Goal: Task Accomplishment & Management: Manage account settings

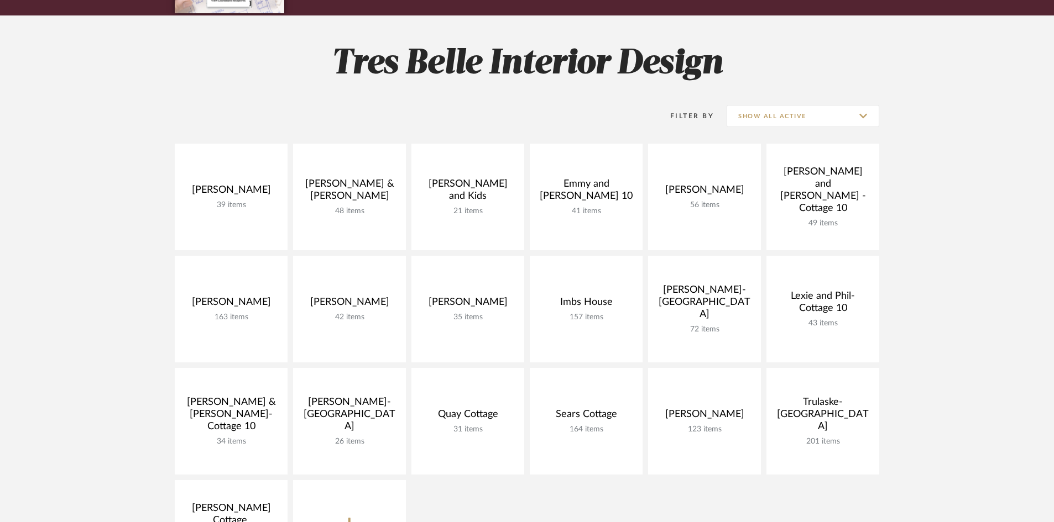
scroll to position [166, 0]
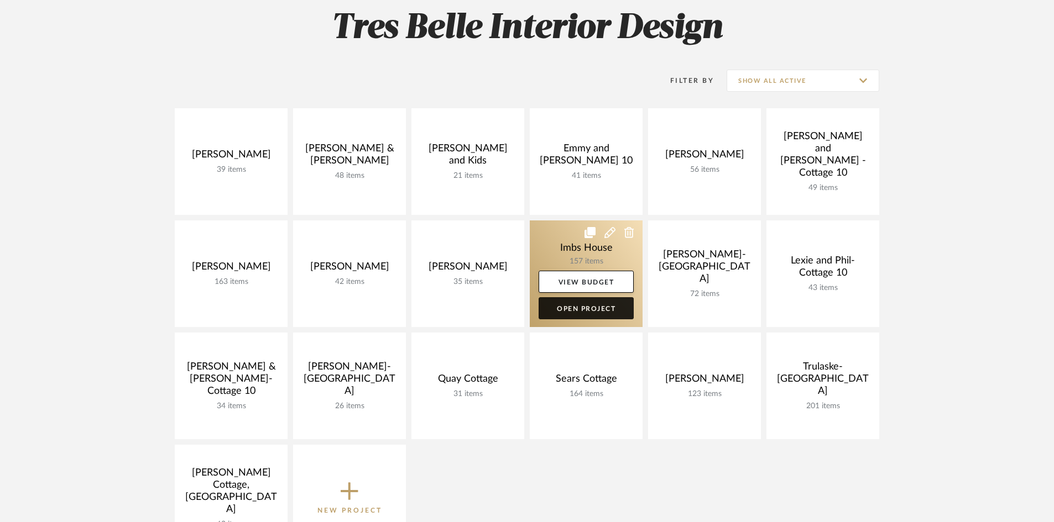
click at [582, 308] on link "Open Project" at bounding box center [585, 308] width 95 height 22
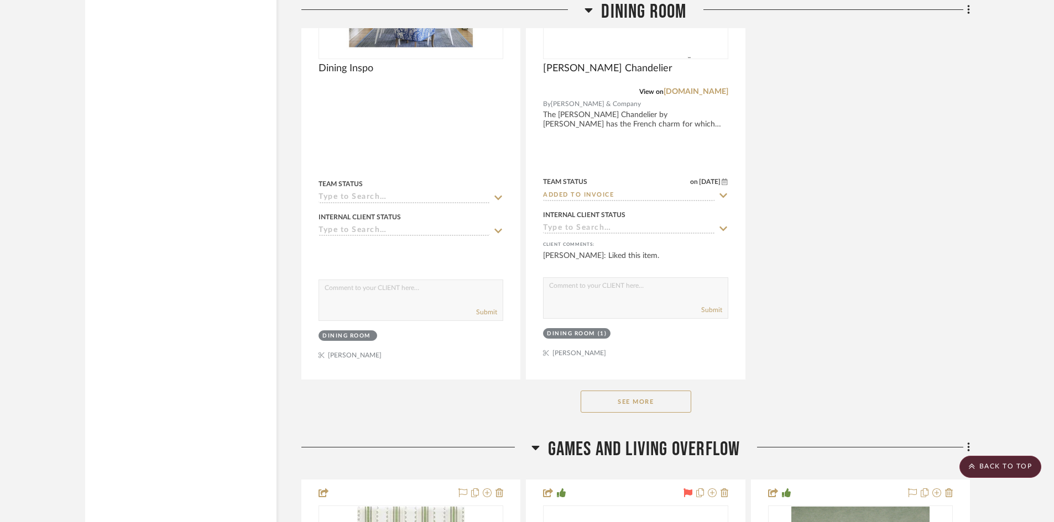
scroll to position [2985, 0]
click at [612, 397] on button "See More" at bounding box center [636, 401] width 111 height 22
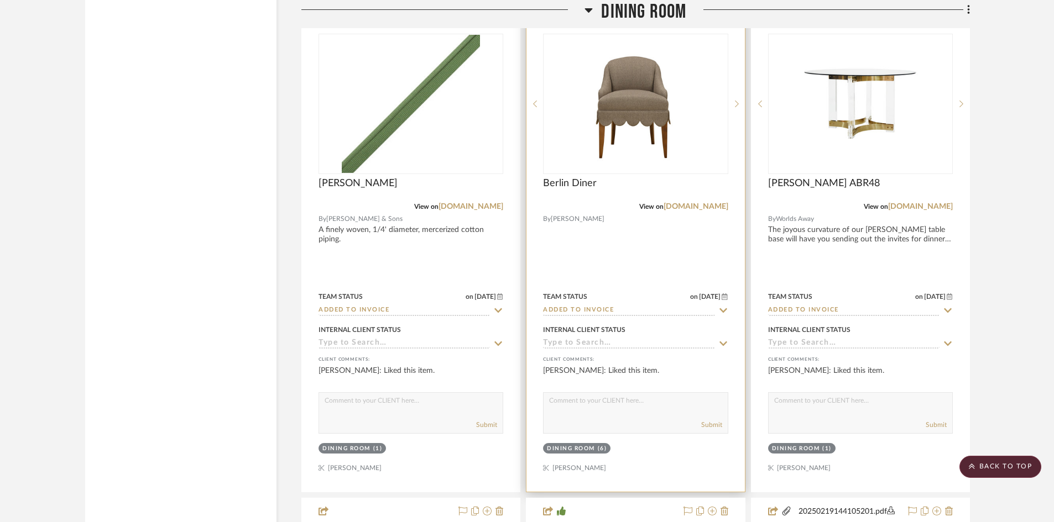
scroll to position [2156, 0]
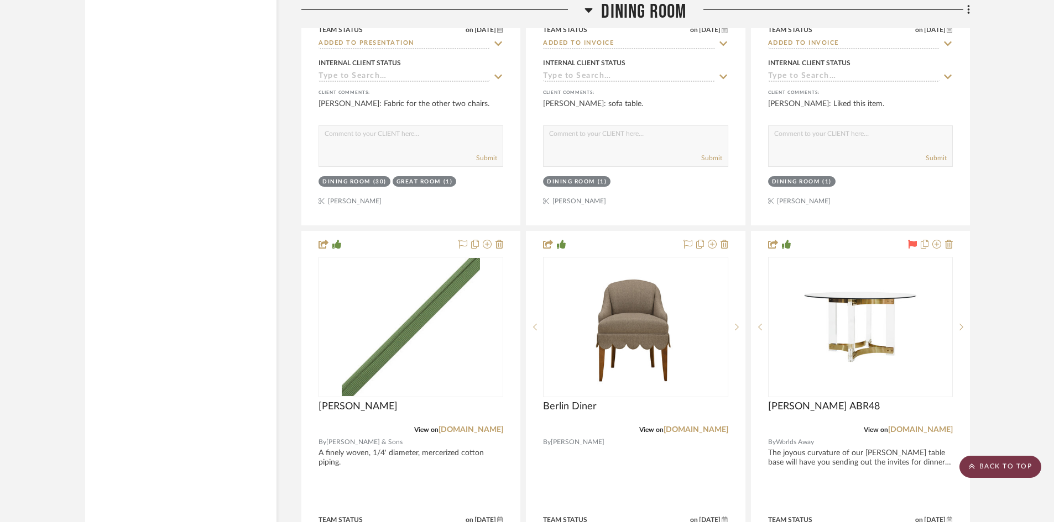
click at [1007, 466] on scroll-to-top-button "BACK TO TOP" at bounding box center [1000, 467] width 82 height 22
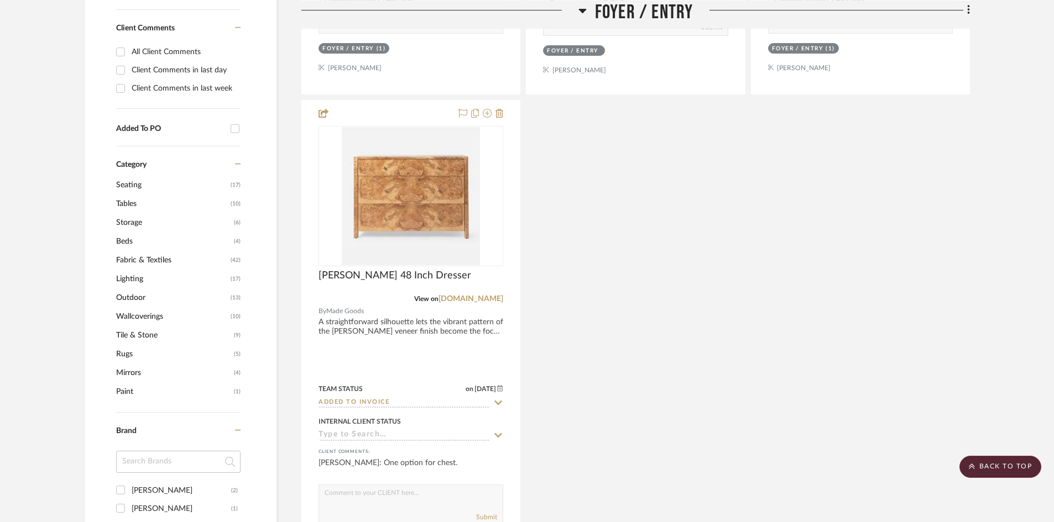
scroll to position [719, 0]
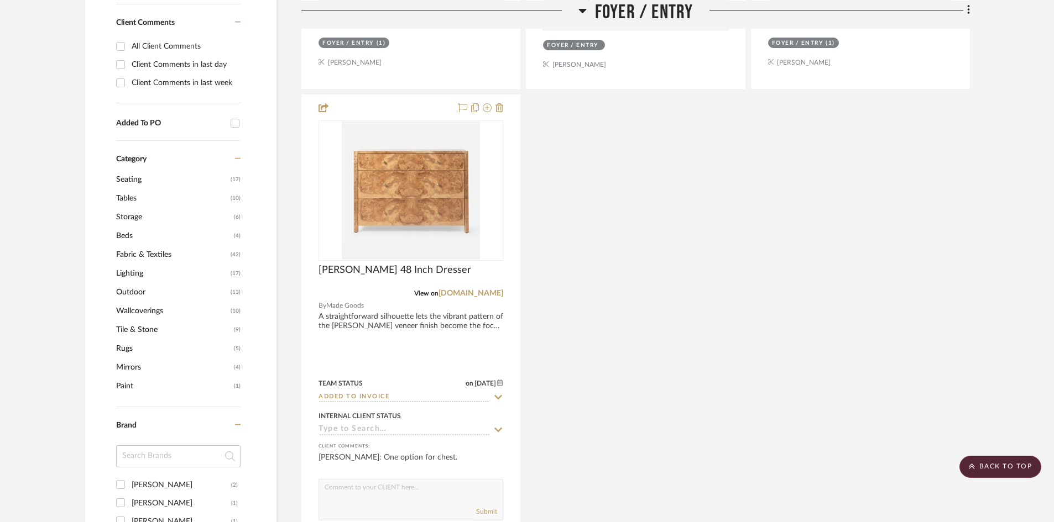
click at [155, 310] on span "Wallcoverings" at bounding box center [172, 311] width 112 height 19
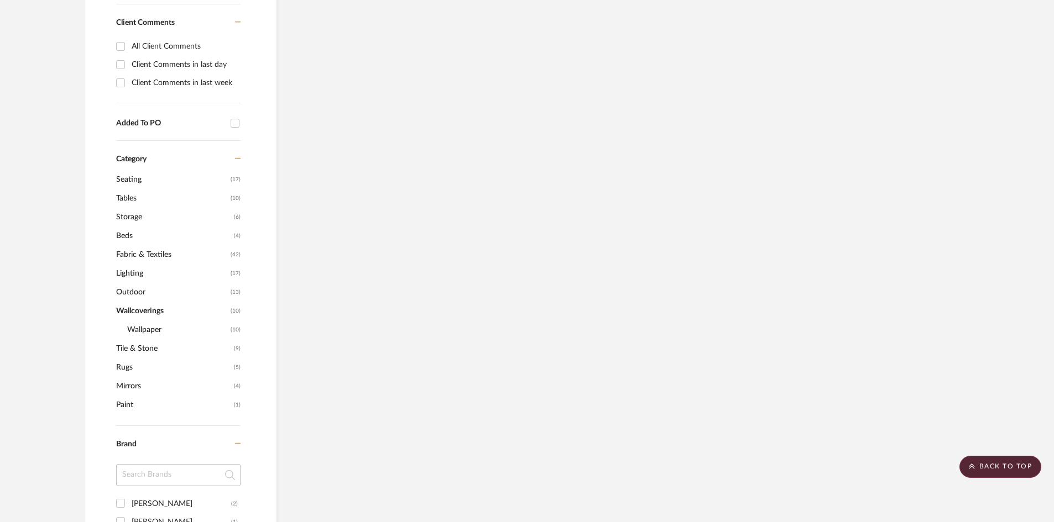
scroll to position [627, 0]
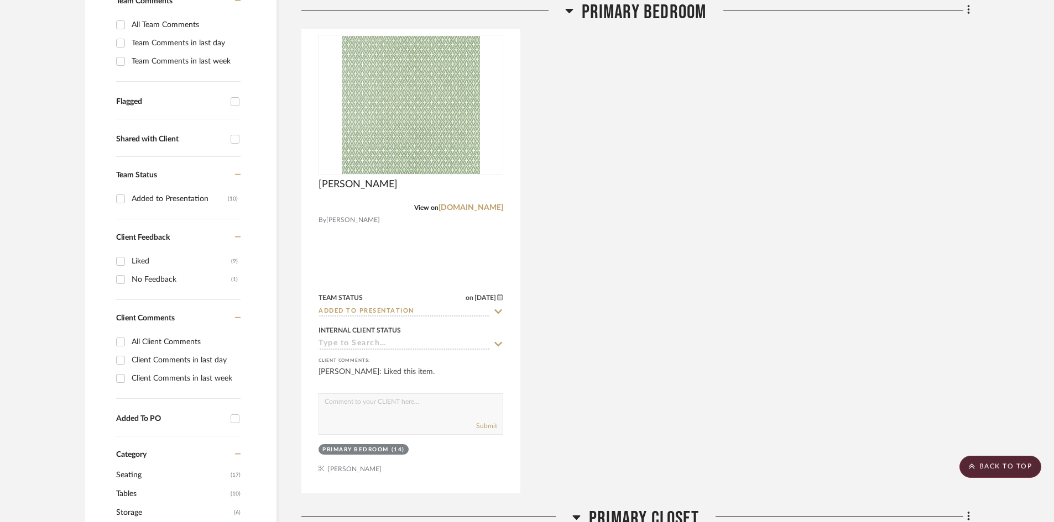
scroll to position [387, 0]
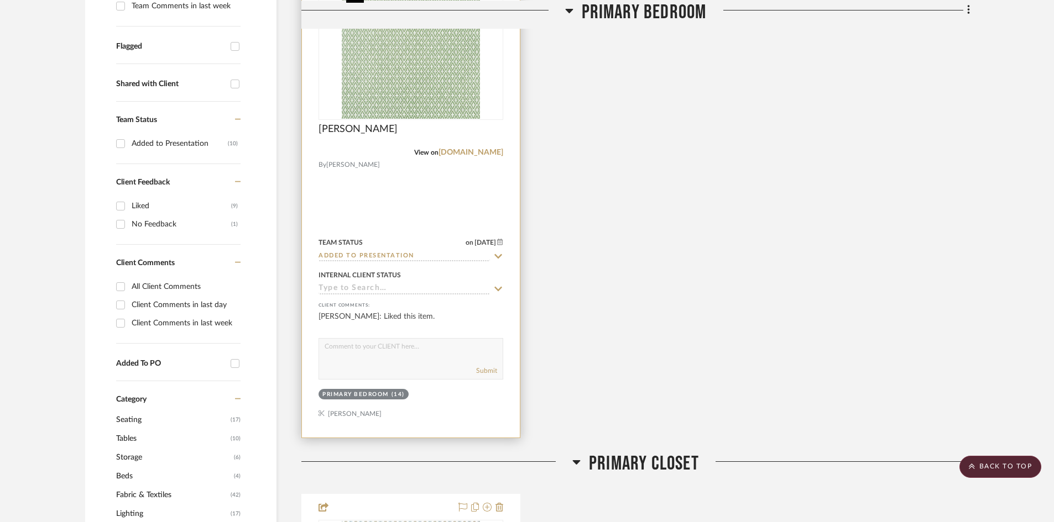
click at [413, 87] on img "0" at bounding box center [411, 50] width 138 height 138
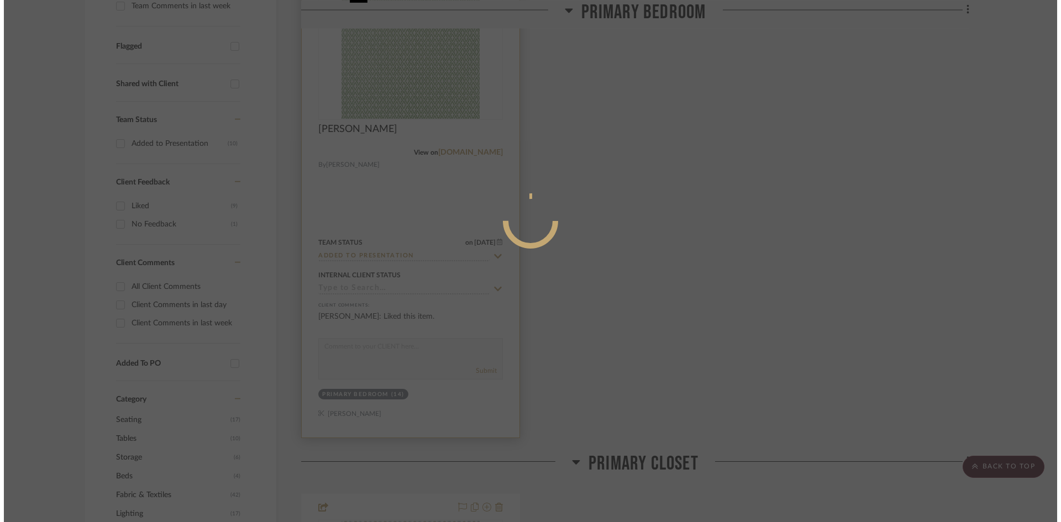
scroll to position [0, 0]
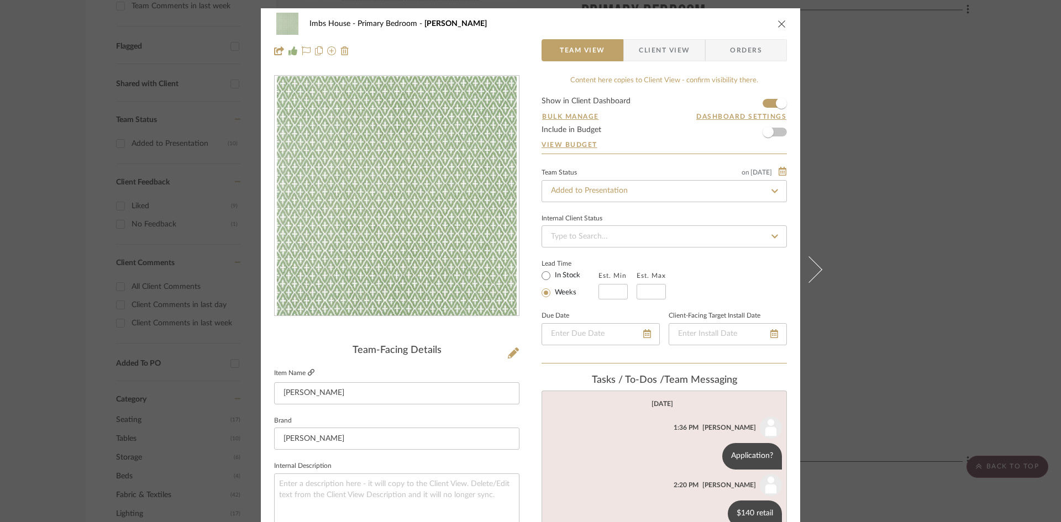
click at [308, 369] on icon at bounding box center [311, 372] width 7 height 7
click at [631, 190] on input "Added to Presentation" at bounding box center [664, 191] width 245 height 22
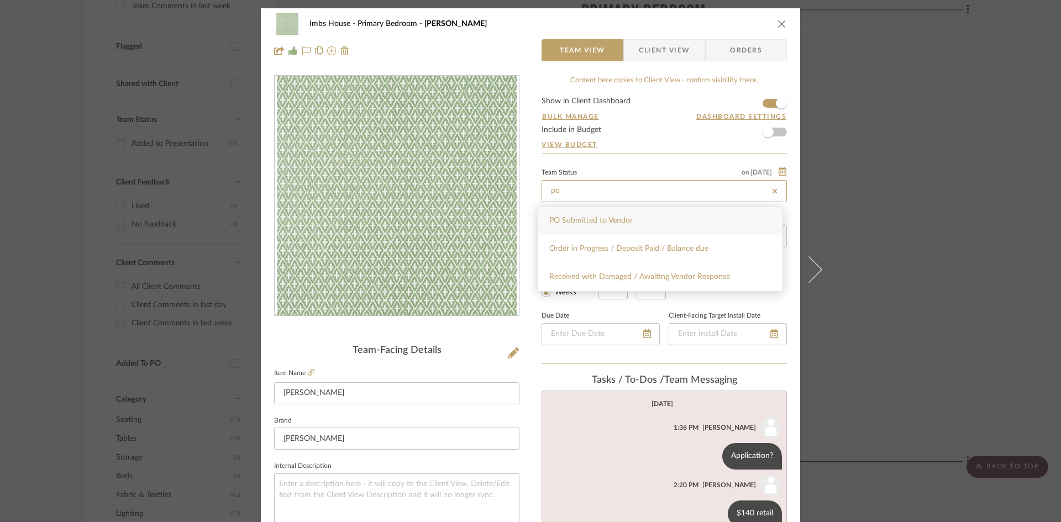
type input "po"
click at [634, 219] on div "PO Submitted to Vendor" at bounding box center [660, 221] width 244 height 28
type input "[DATE]"
type input "PO Submitted to Vendor"
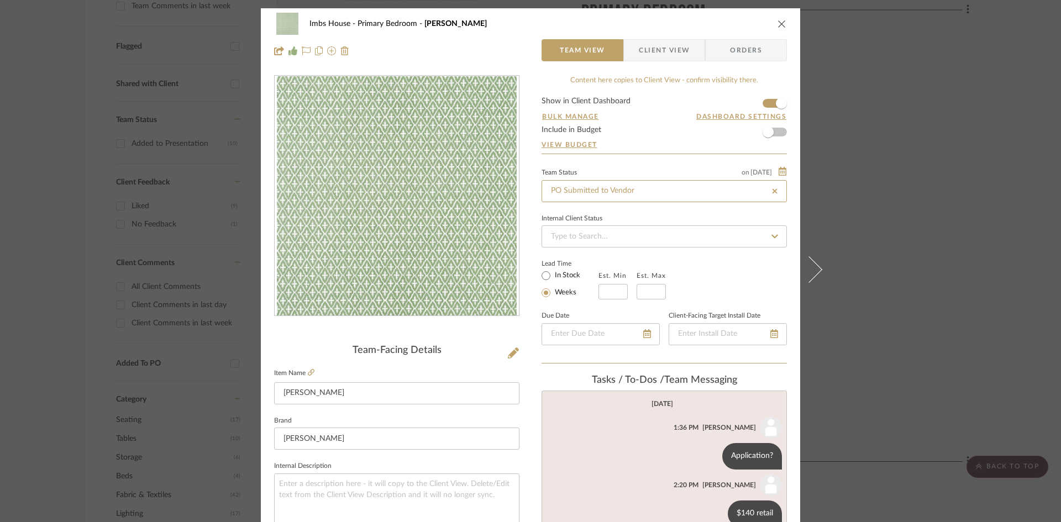
type input "[DATE]"
type input "PO Submitted to Vendor"
click at [778, 25] on icon "close" at bounding box center [782, 23] width 9 height 9
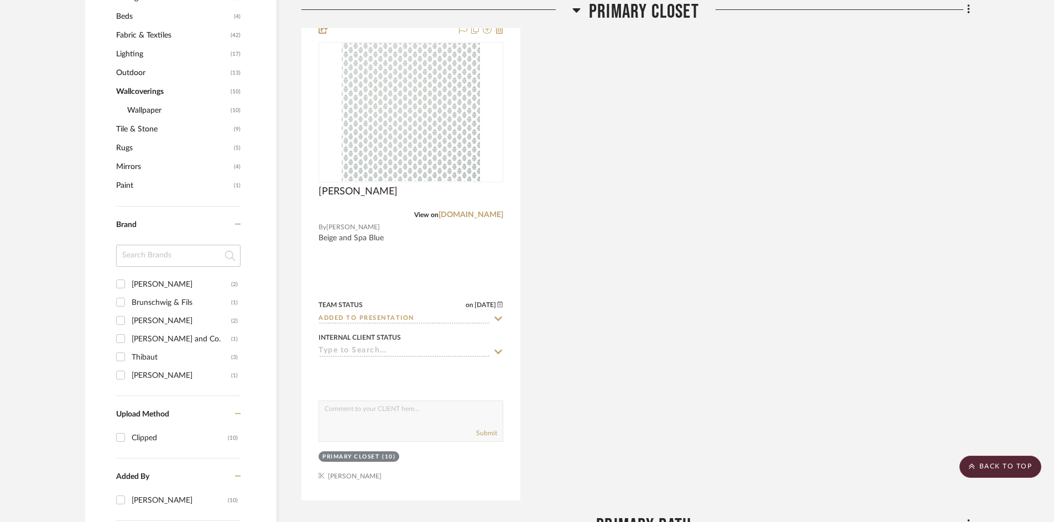
scroll to position [885, 0]
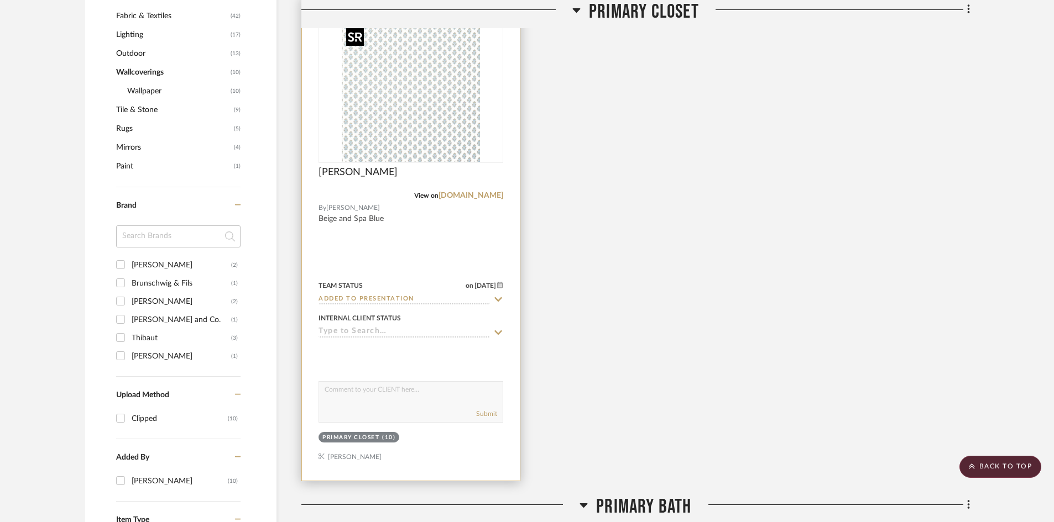
click at [422, 125] on img "0" at bounding box center [411, 93] width 138 height 138
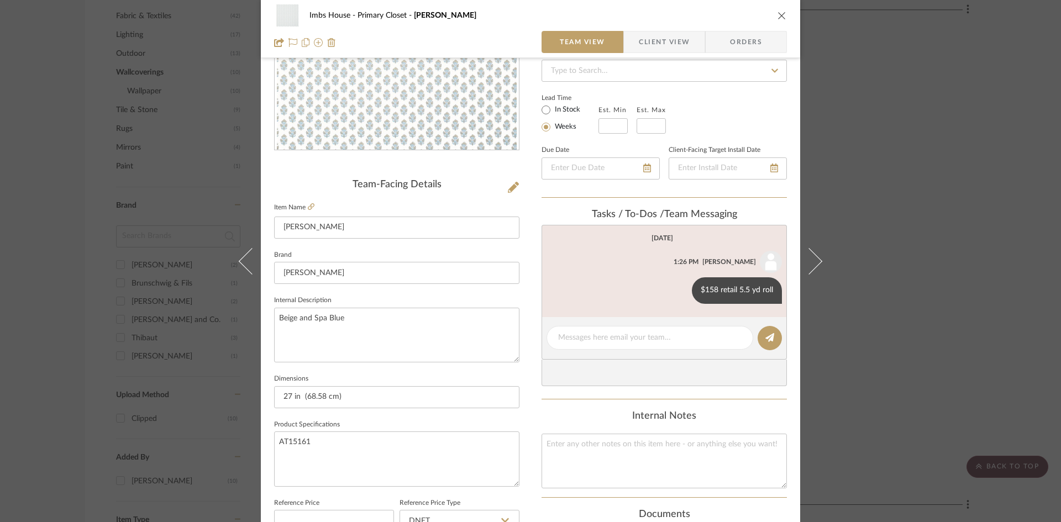
scroll to position [0, 0]
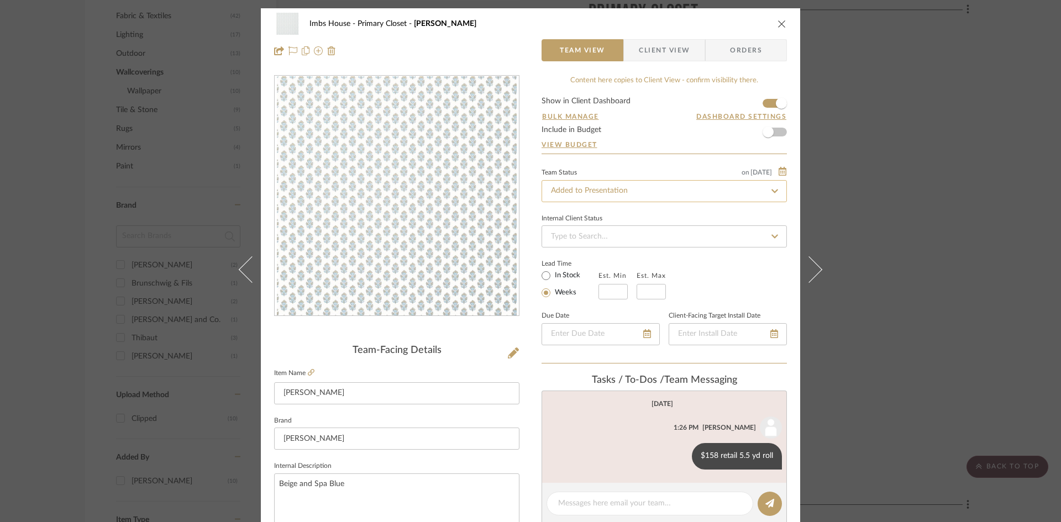
click at [642, 188] on input "Added to Presentation" at bounding box center [664, 191] width 245 height 22
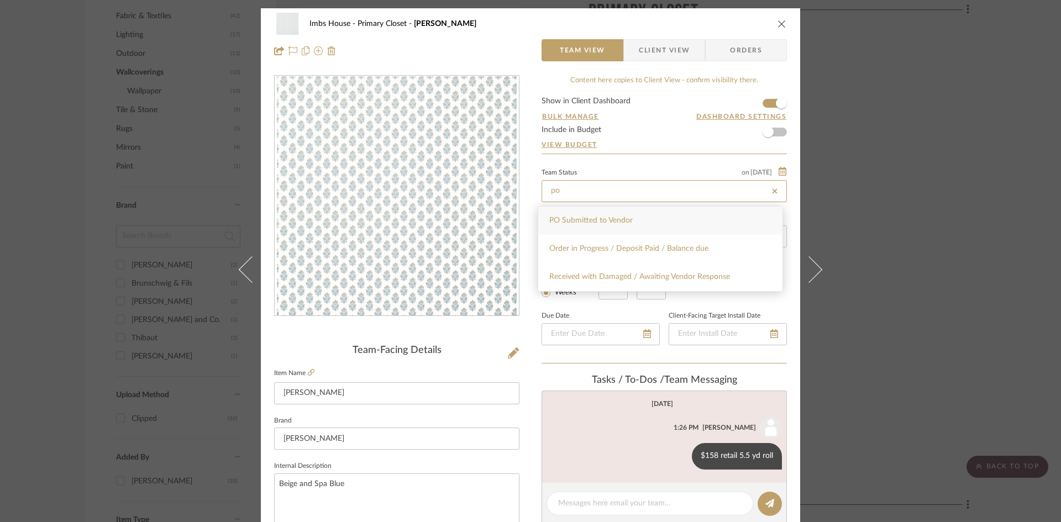
type input "po"
click at [632, 224] on div "PO Submitted to Vendor" at bounding box center [660, 221] width 244 height 28
type input "[DATE]"
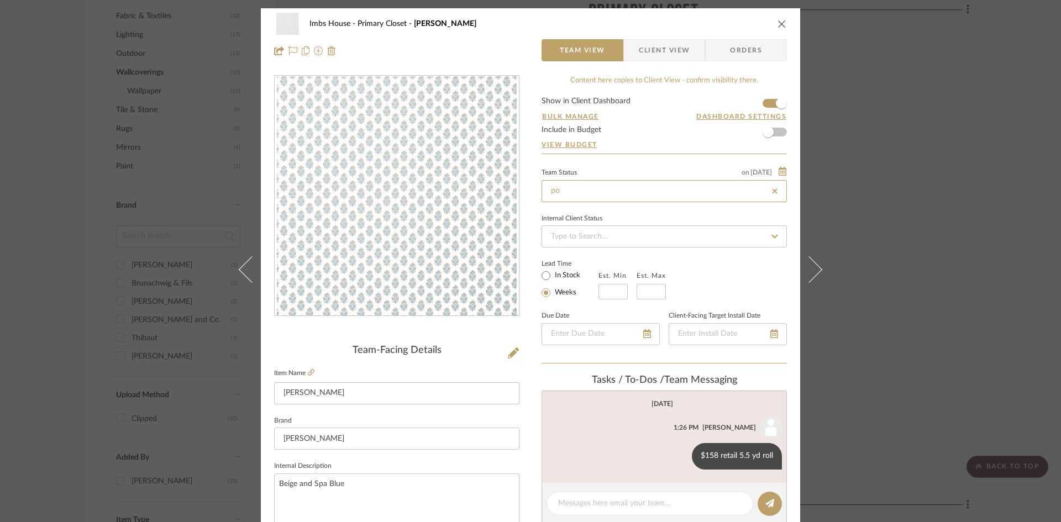
type input "PO Submitted to Vendor"
type input "[DATE]"
type input "PO Submitted to Vendor"
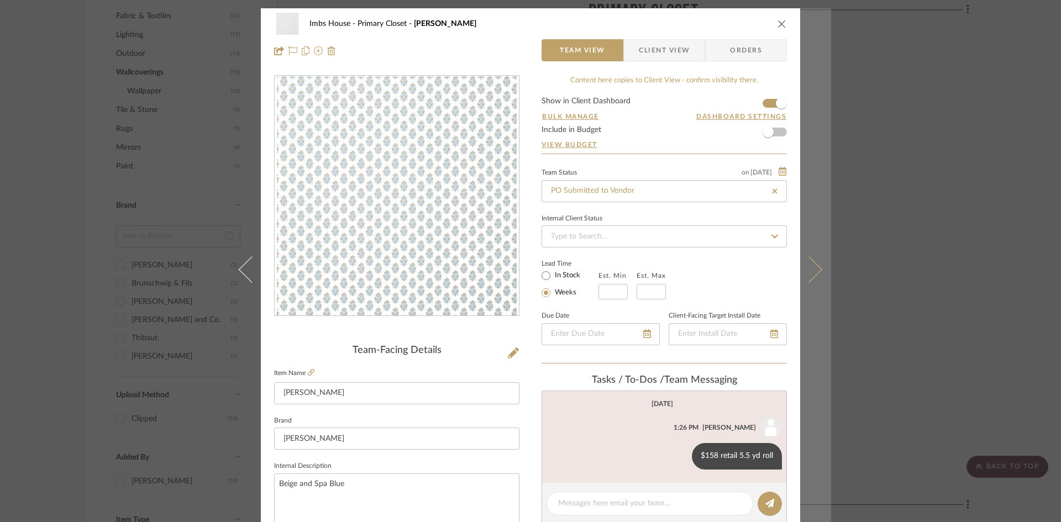
click at [815, 265] on button at bounding box center [816, 269] width 31 height 522
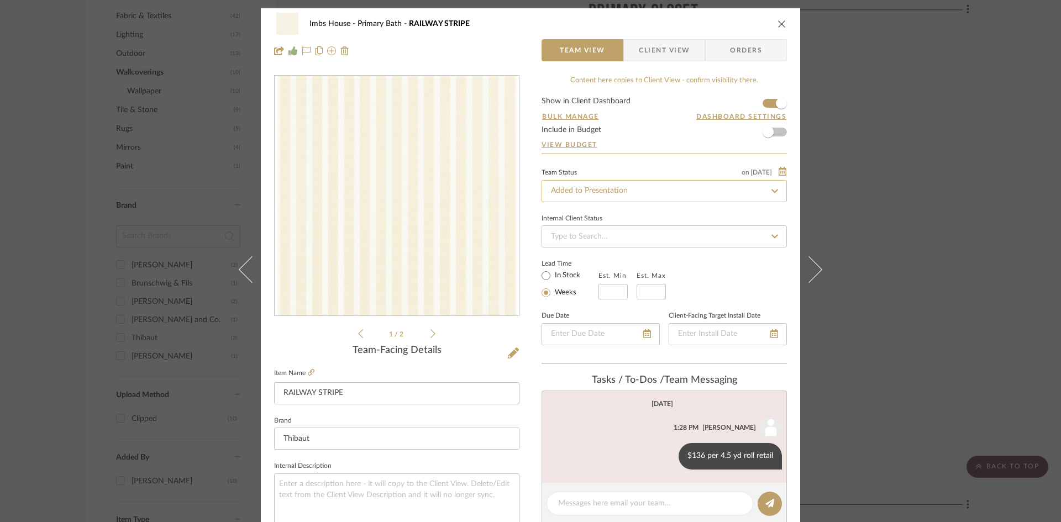
click at [630, 191] on input "Added to Presentation" at bounding box center [664, 191] width 245 height 22
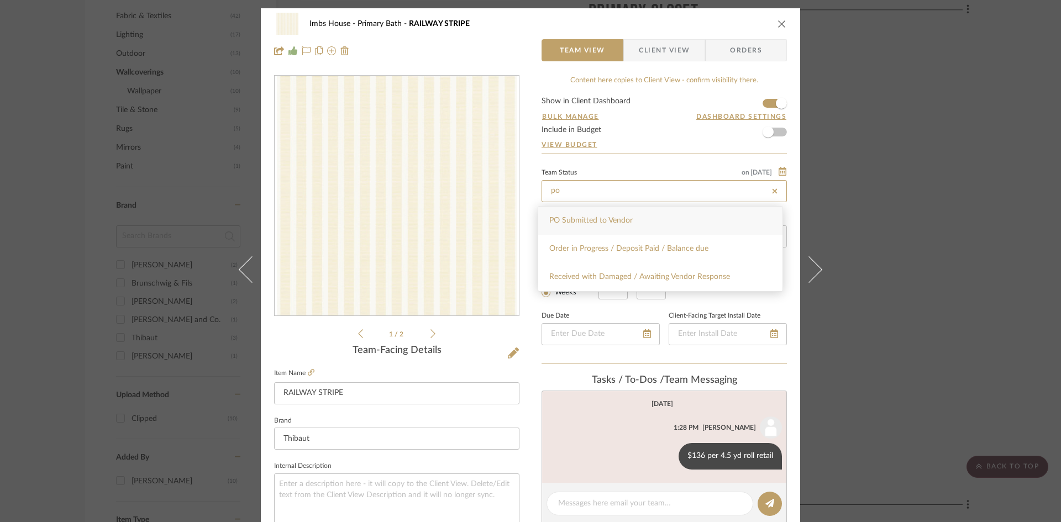
type input "po"
click at [631, 215] on div "PO Submitted to Vendor" at bounding box center [660, 221] width 244 height 28
type input "[DATE]"
type input "PO Submitted to Vendor"
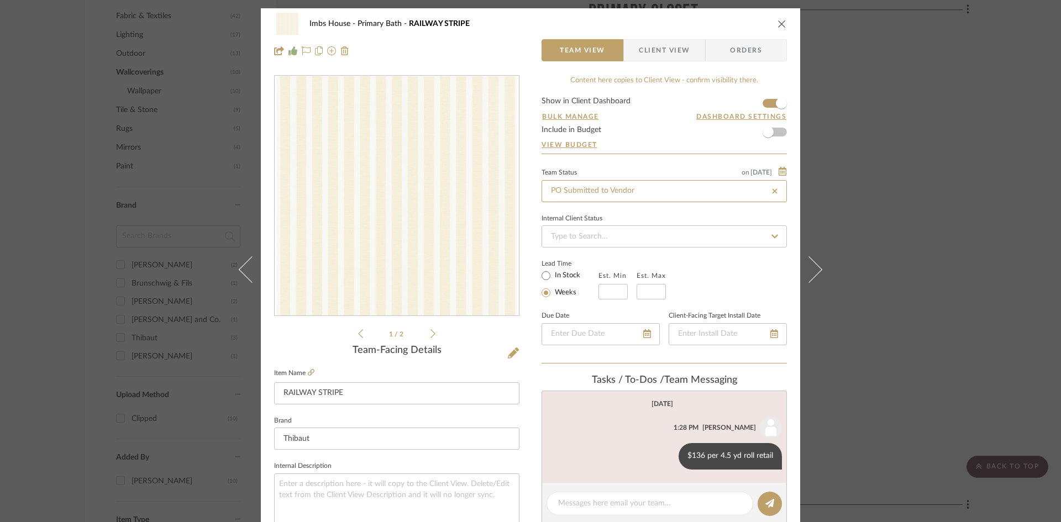
type input "[DATE]"
type input "PO Submitted to Vendor"
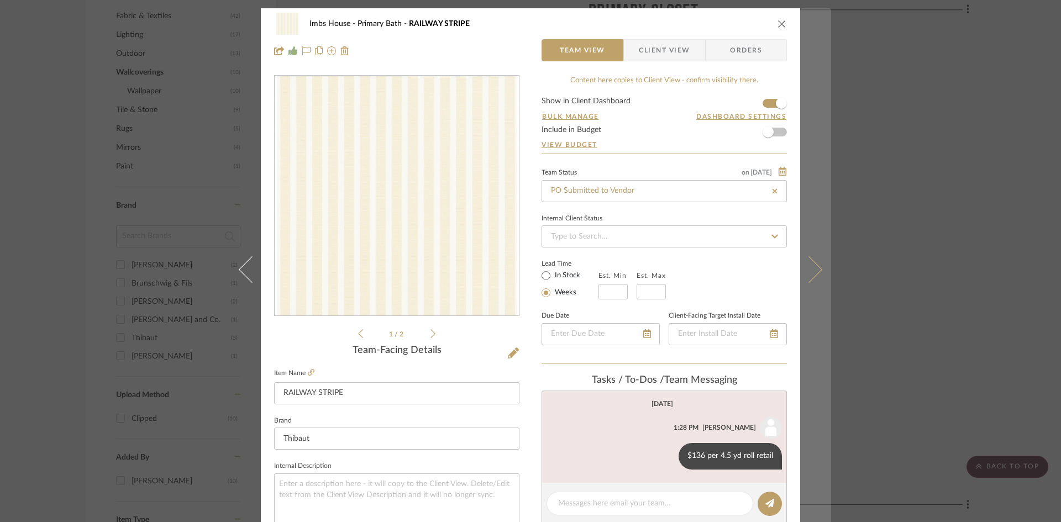
click at [810, 265] on icon at bounding box center [809, 269] width 27 height 27
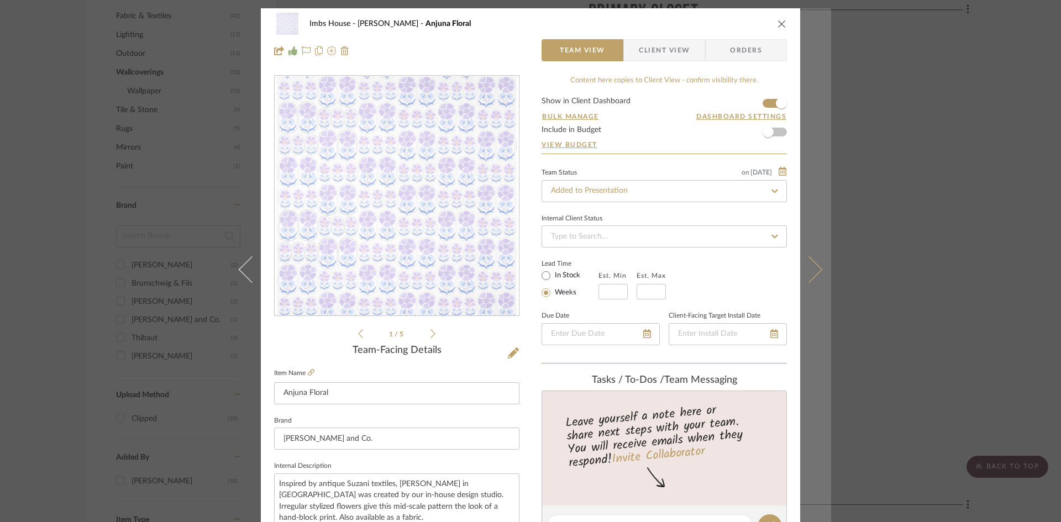
click at [810, 266] on icon at bounding box center [809, 269] width 27 height 27
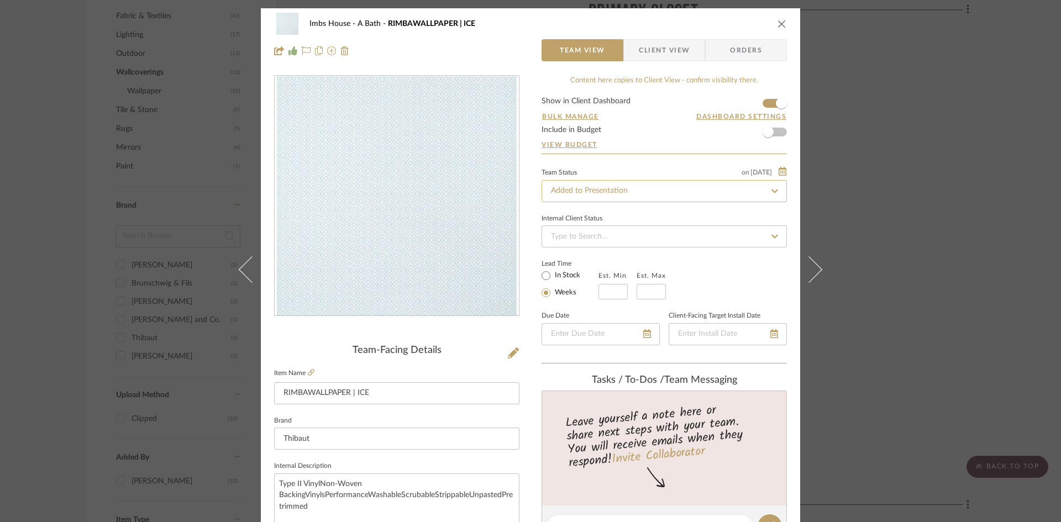
click at [672, 188] on input "Added to Presentation" at bounding box center [664, 191] width 245 height 22
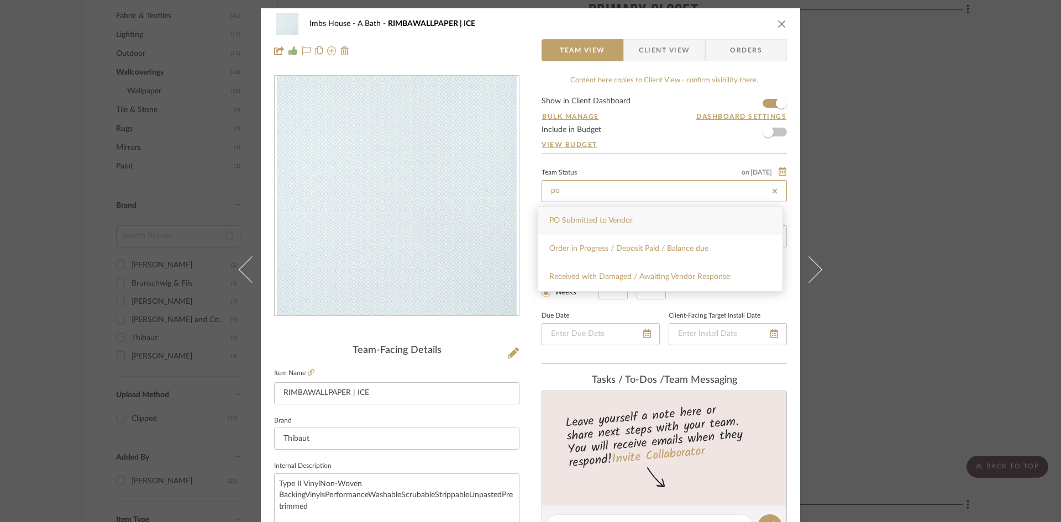
type input "po"
click at [662, 222] on div "PO Submitted to Vendor" at bounding box center [660, 221] width 244 height 28
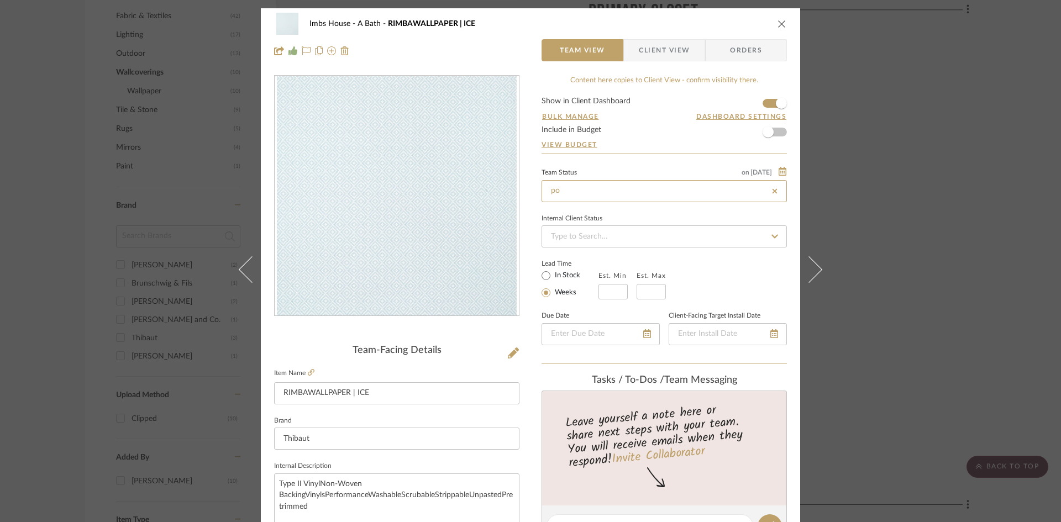
type input "[DATE]"
type input "PO Submitted to Vendor"
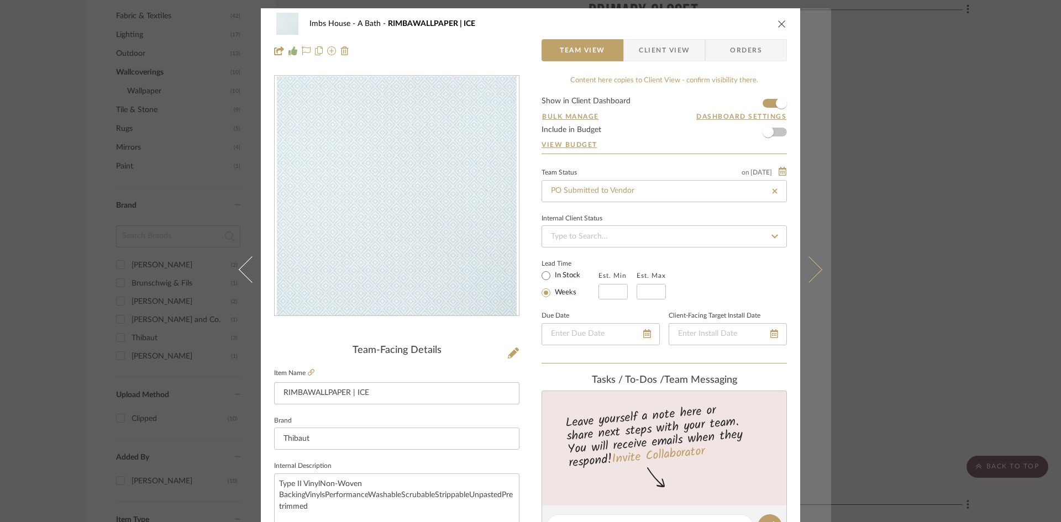
click at [818, 267] on button at bounding box center [816, 269] width 31 height 522
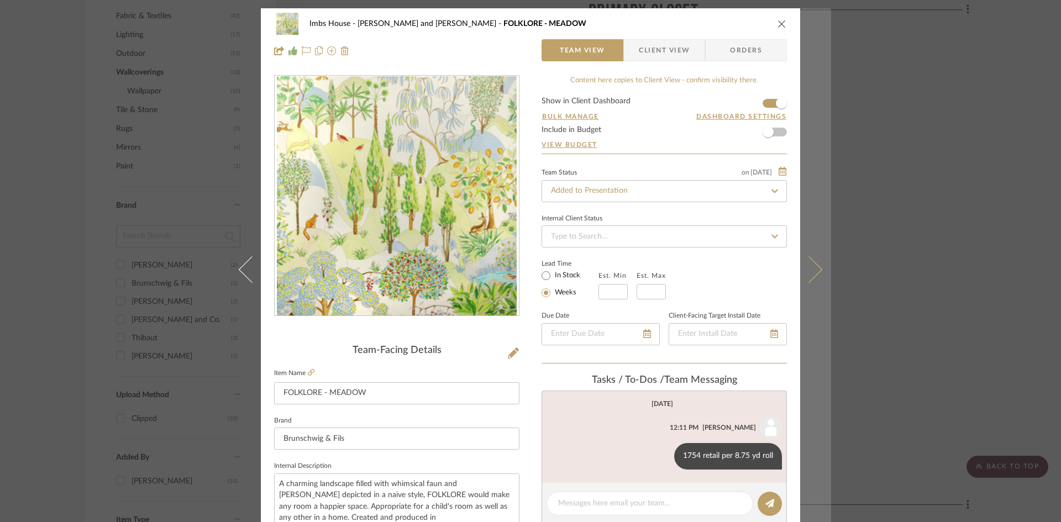
click at [815, 269] on icon at bounding box center [809, 269] width 27 height 27
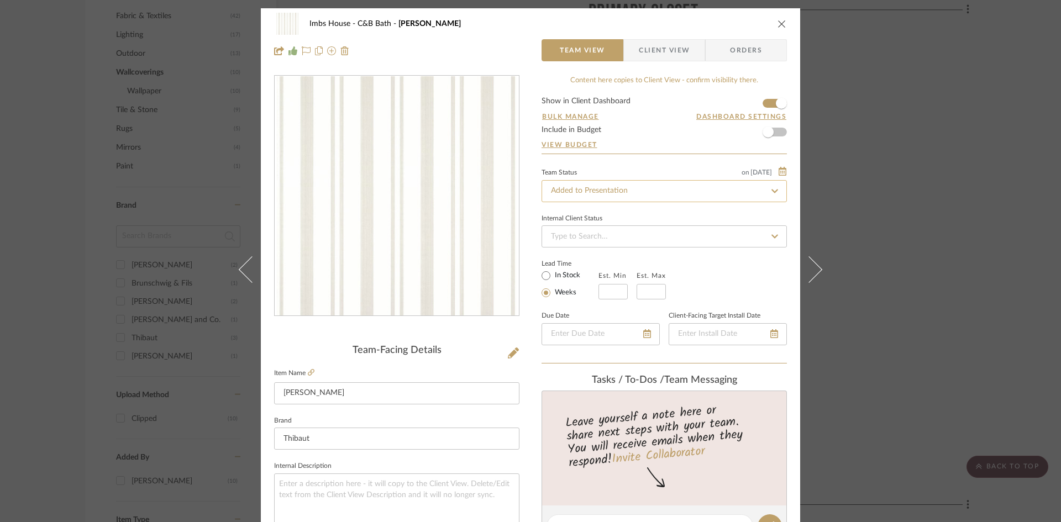
click at [650, 190] on input "Added to Presentation" at bounding box center [664, 191] width 245 height 22
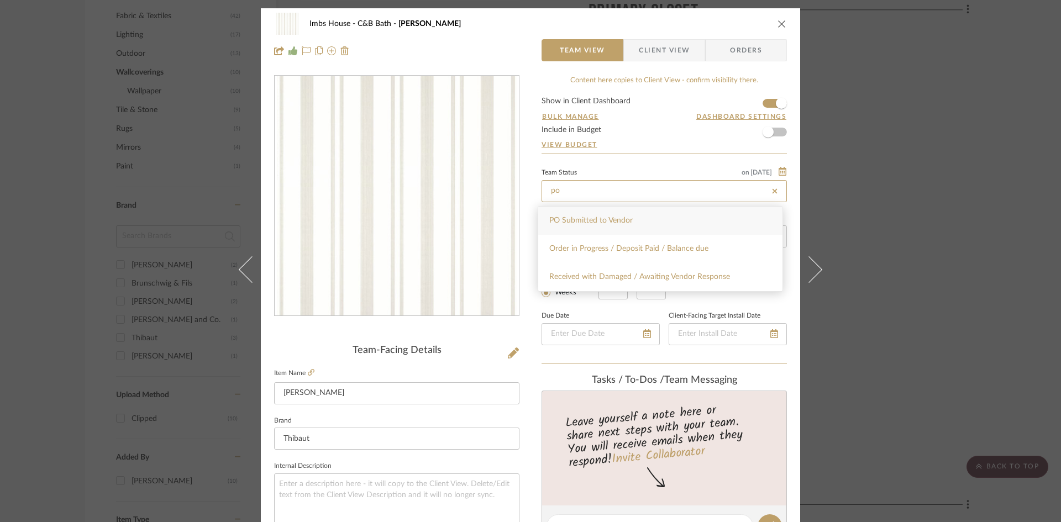
type input "po"
click at [635, 220] on div "PO Submitted to Vendor" at bounding box center [660, 221] width 244 height 28
type input "[DATE]"
type input "PO Submitted to Vendor"
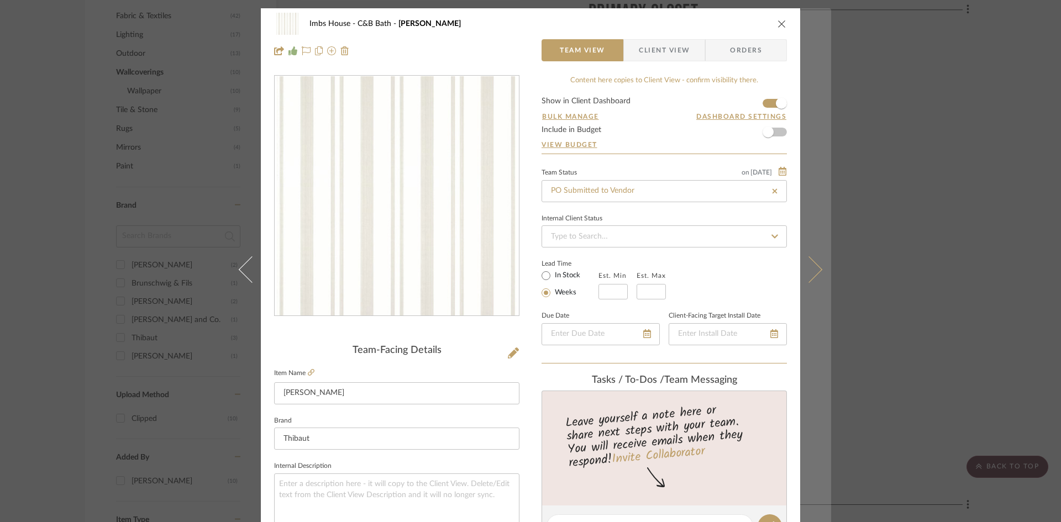
click at [814, 272] on icon at bounding box center [809, 269] width 27 height 27
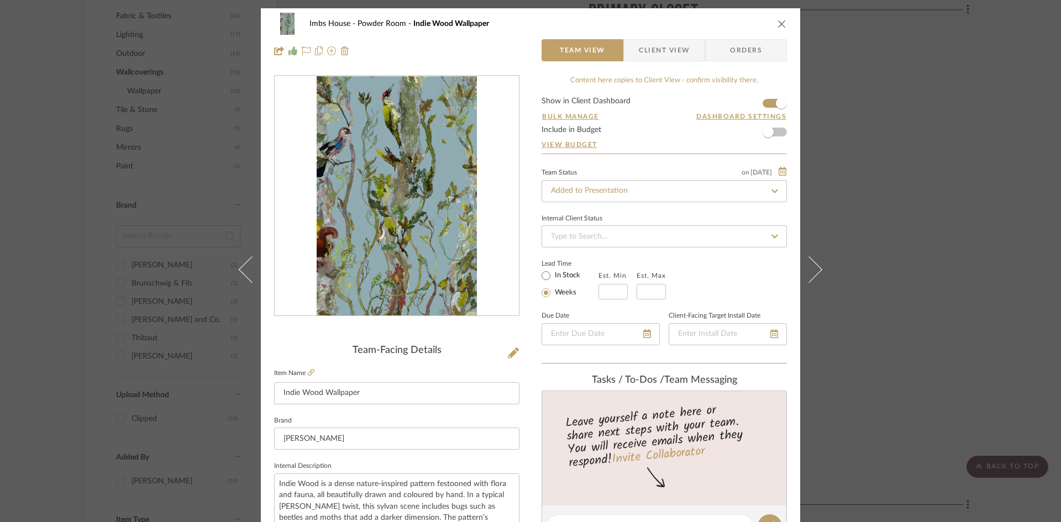
click at [814, 272] on icon at bounding box center [809, 269] width 27 height 27
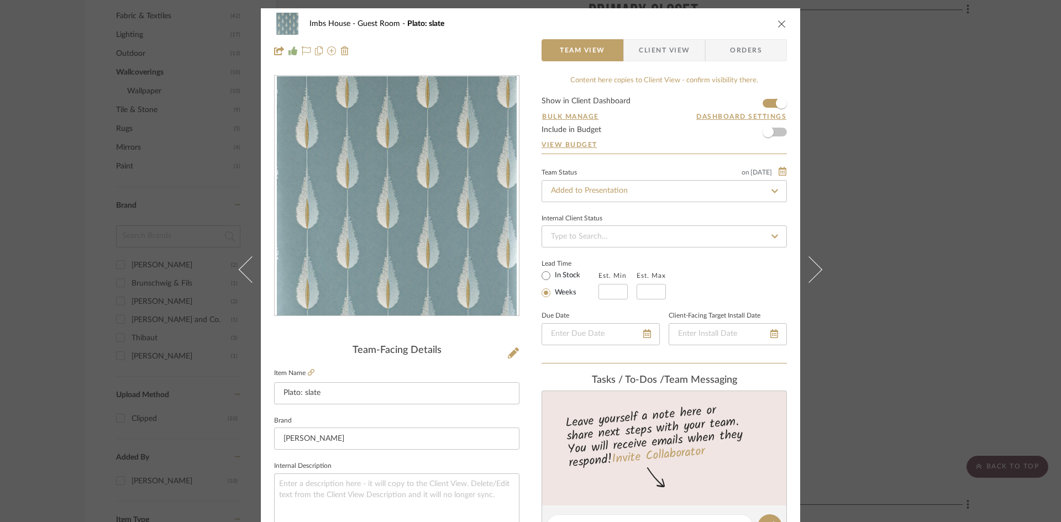
click at [814, 272] on icon at bounding box center [809, 269] width 27 height 27
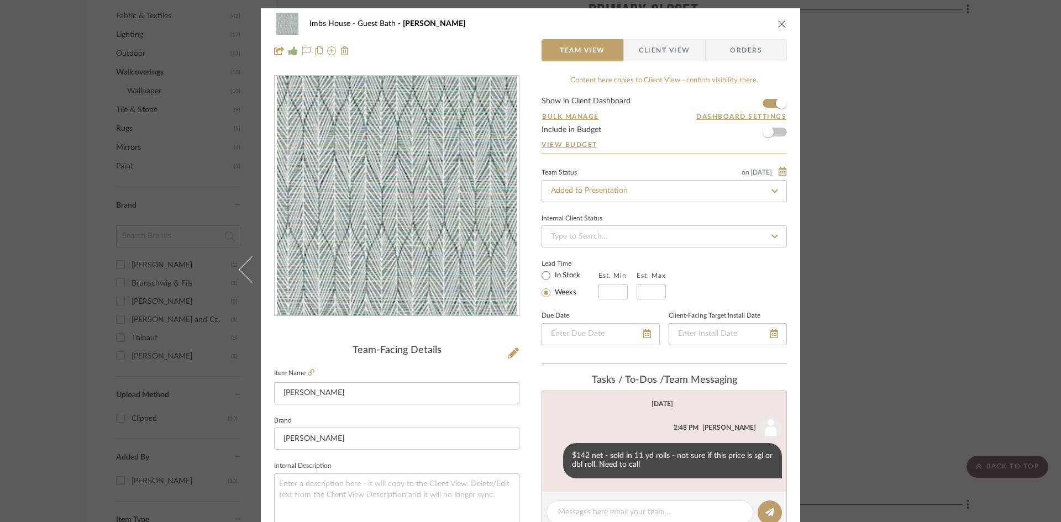
click at [814, 272] on mat-dialog-content "Imbs House Guest Bath [PERSON_NAME] Team View Client View Orders Team-Facing De…" at bounding box center [531, 518] width 602 height 1021
click at [778, 19] on icon "close" at bounding box center [782, 23] width 9 height 9
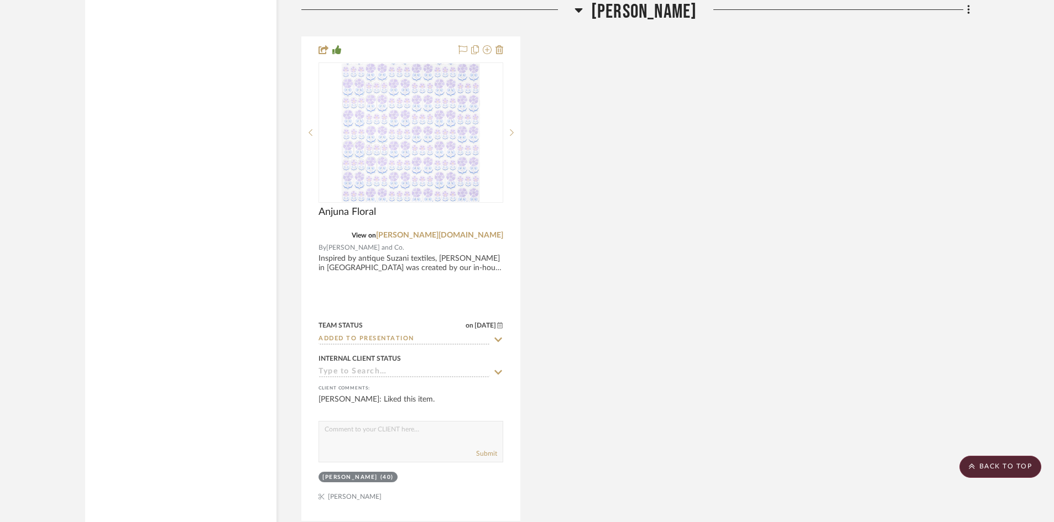
scroll to position [1880, 0]
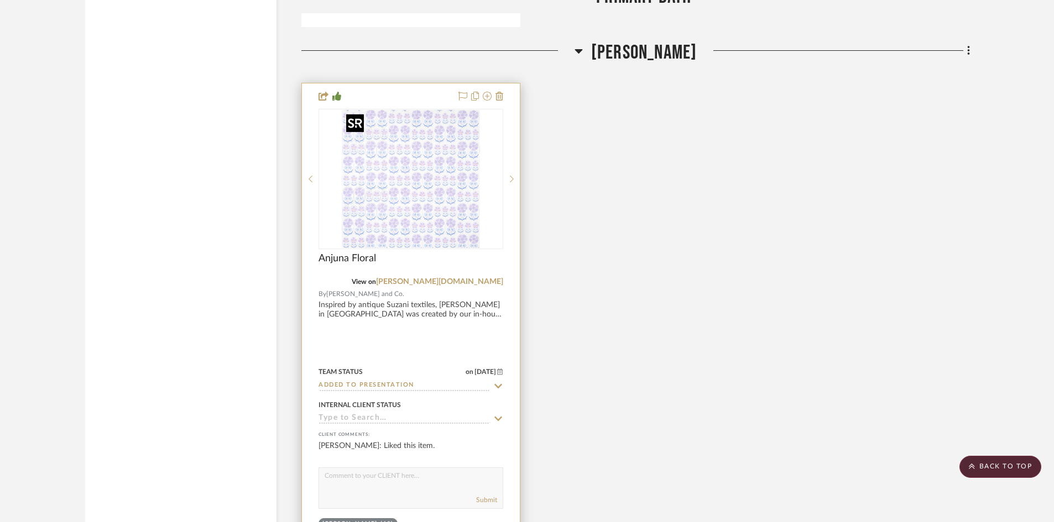
click at [410, 196] on img "0" at bounding box center [411, 179] width 138 height 138
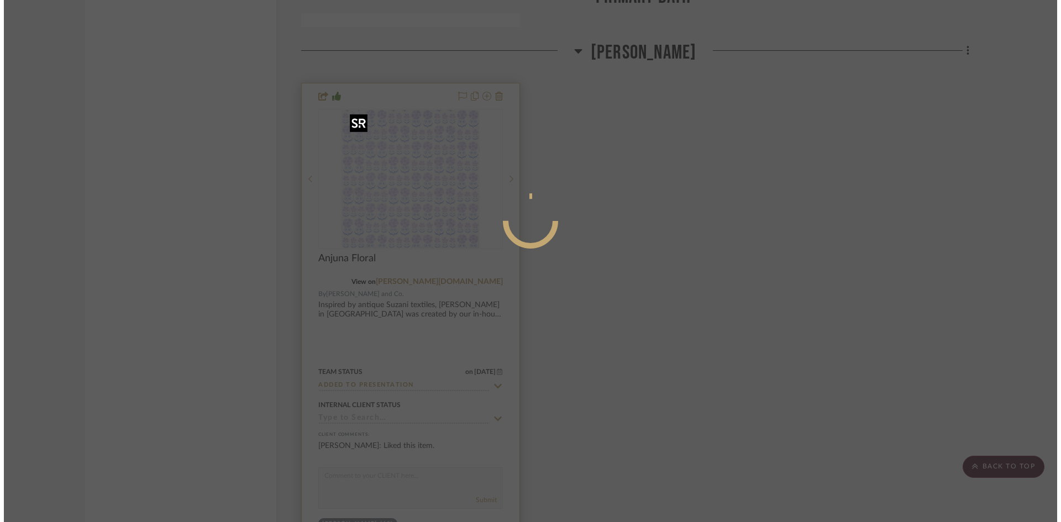
scroll to position [0, 0]
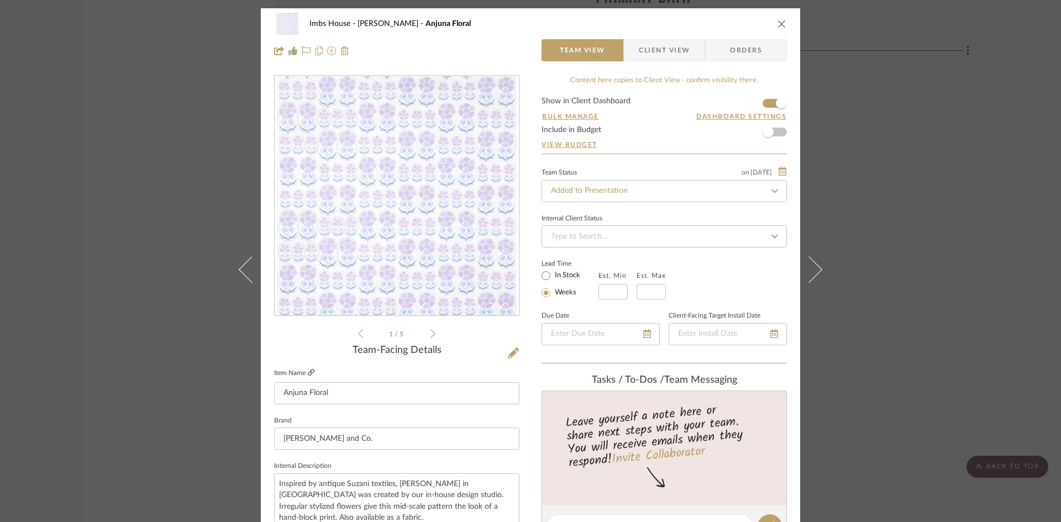
click at [308, 370] on icon at bounding box center [311, 372] width 7 height 7
click at [631, 191] on input "Added to Presentation" at bounding box center [664, 191] width 245 height 22
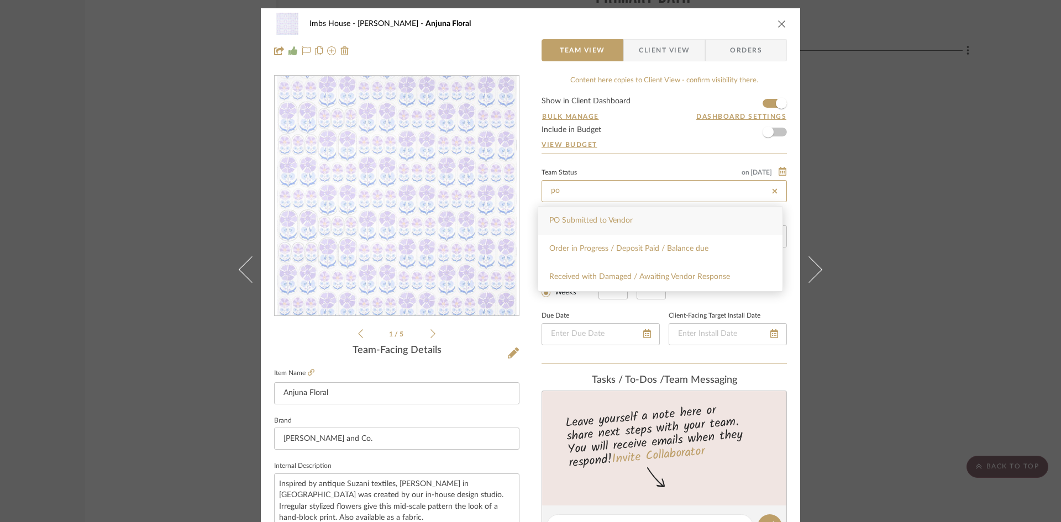
type input "po"
click at [624, 217] on span "PO Submitted to Vendor" at bounding box center [591, 221] width 83 height 8
type input "[DATE]"
type input "PO Submitted to Vendor"
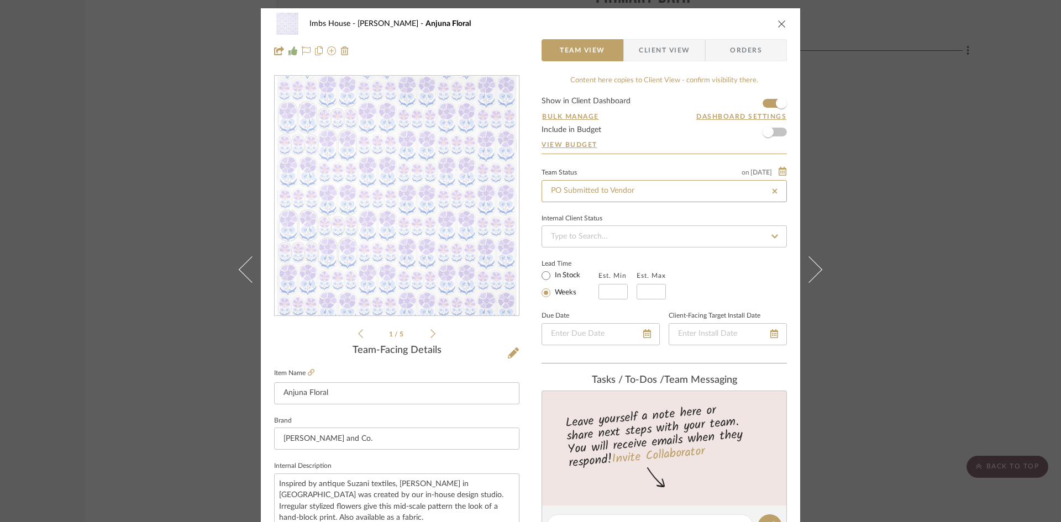
type input "[DATE]"
type input "PO Submitted to Vendor"
click at [779, 21] on icon "close" at bounding box center [782, 23] width 9 height 9
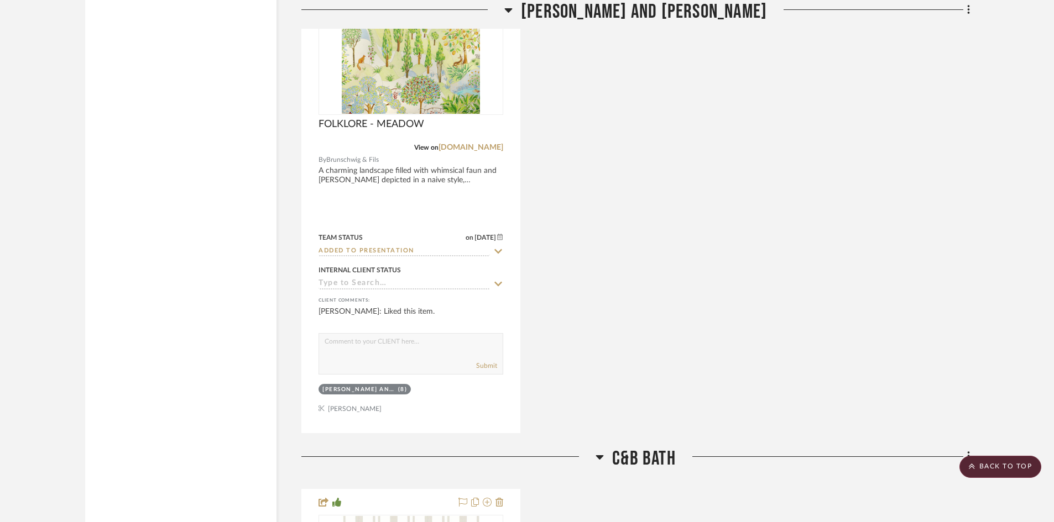
scroll to position [3041, 0]
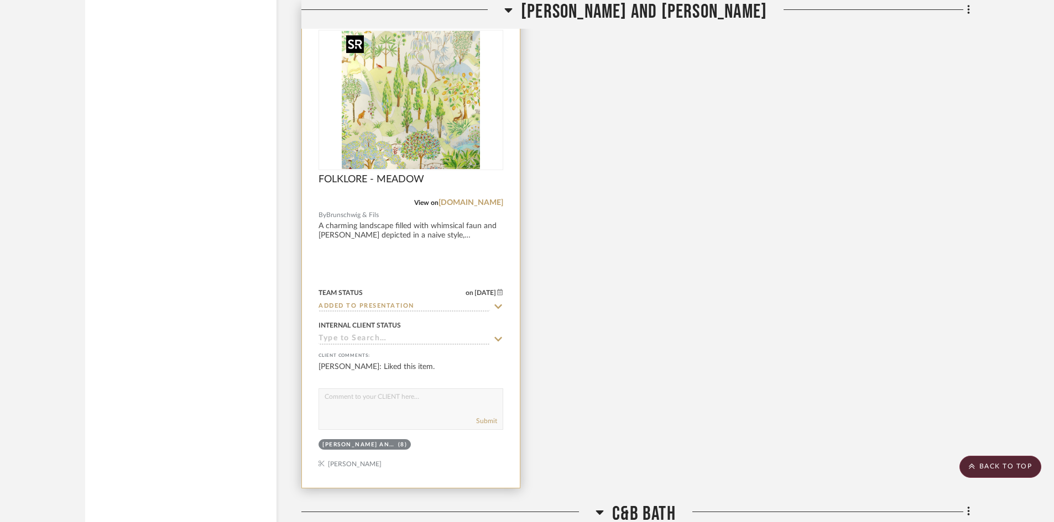
click at [409, 139] on img "0" at bounding box center [411, 100] width 138 height 138
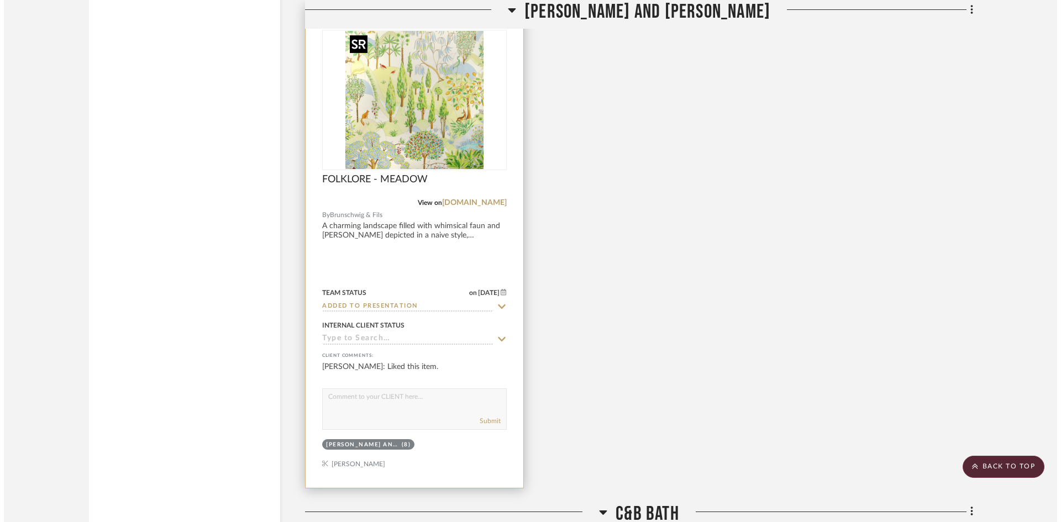
scroll to position [0, 0]
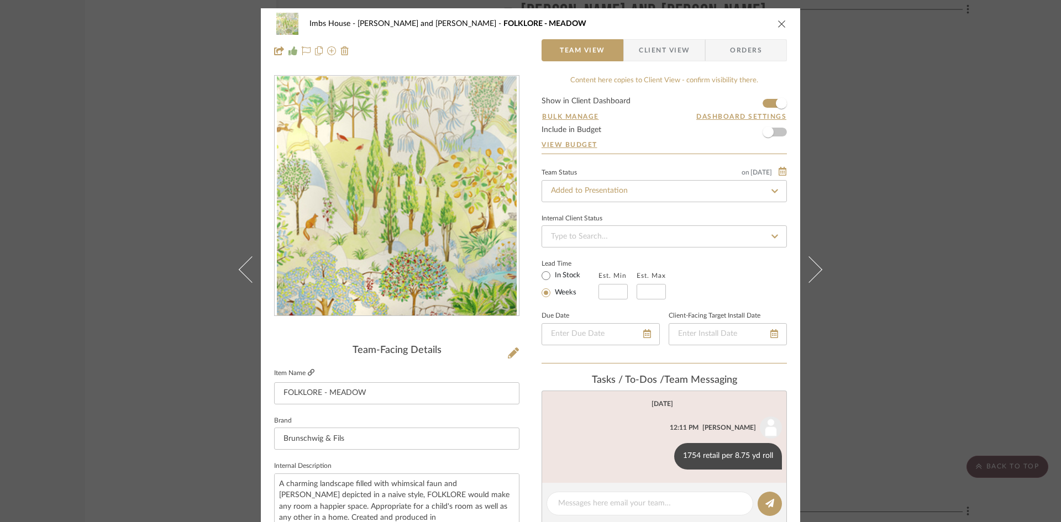
click at [308, 369] on link at bounding box center [311, 373] width 7 height 9
click at [624, 189] on input "Added to Presentation" at bounding box center [664, 191] width 245 height 22
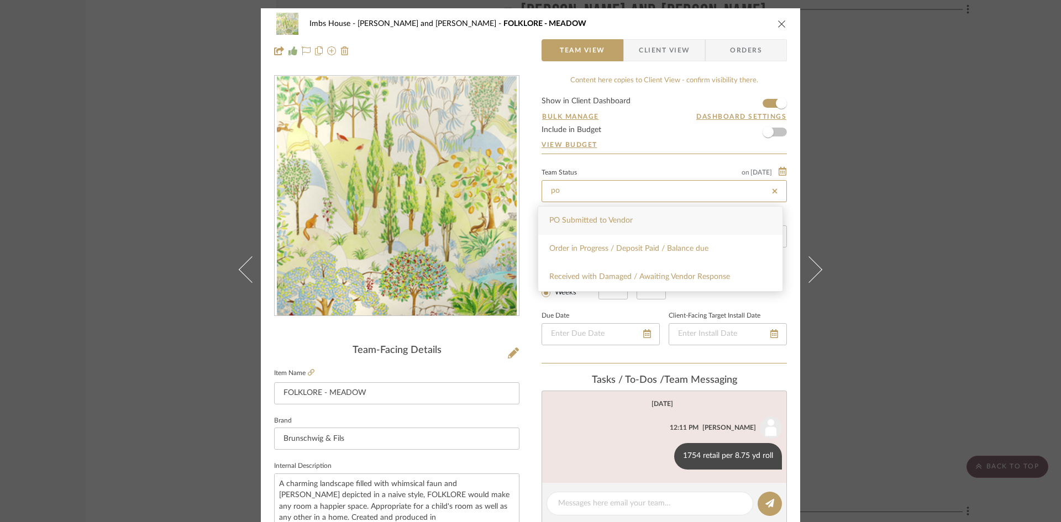
type input "po"
click at [625, 221] on span "PO Submitted to Vendor" at bounding box center [591, 221] width 83 height 8
type input "[DATE]"
type input "PO Submitted to Vendor"
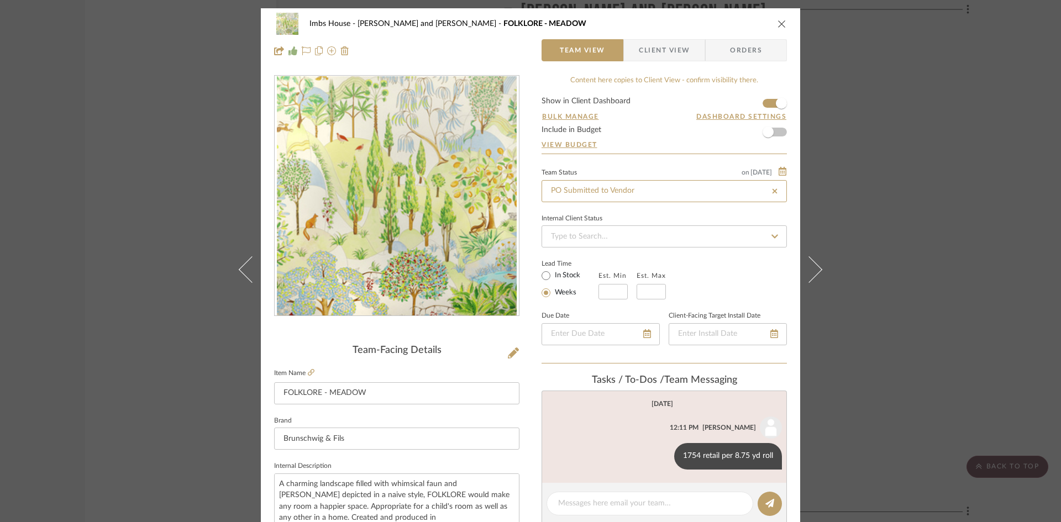
type input "[DATE]"
type input "PO Submitted to Vendor"
click at [778, 21] on icon "close" at bounding box center [782, 23] width 9 height 9
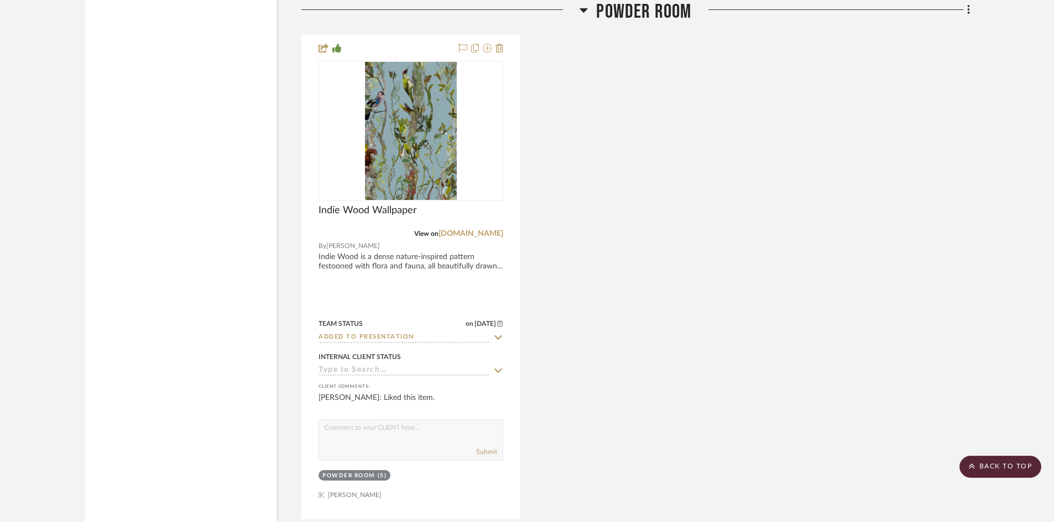
scroll to position [4036, 0]
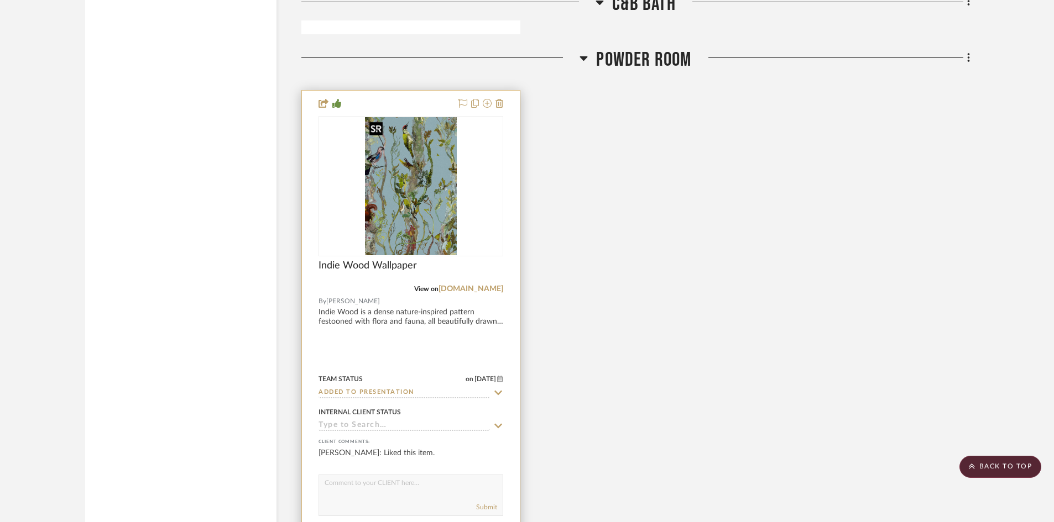
click at [424, 227] on img "0" at bounding box center [411, 186] width 92 height 138
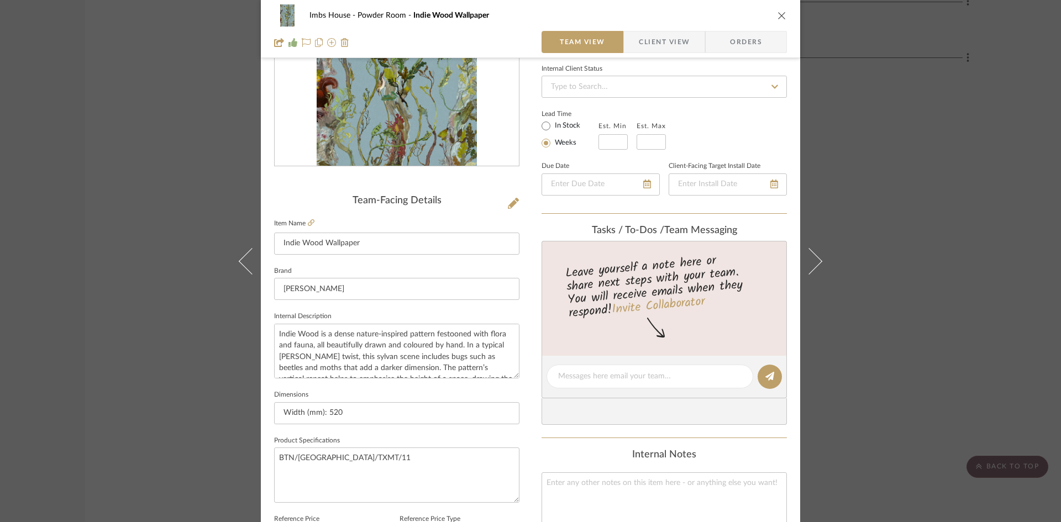
scroll to position [166, 0]
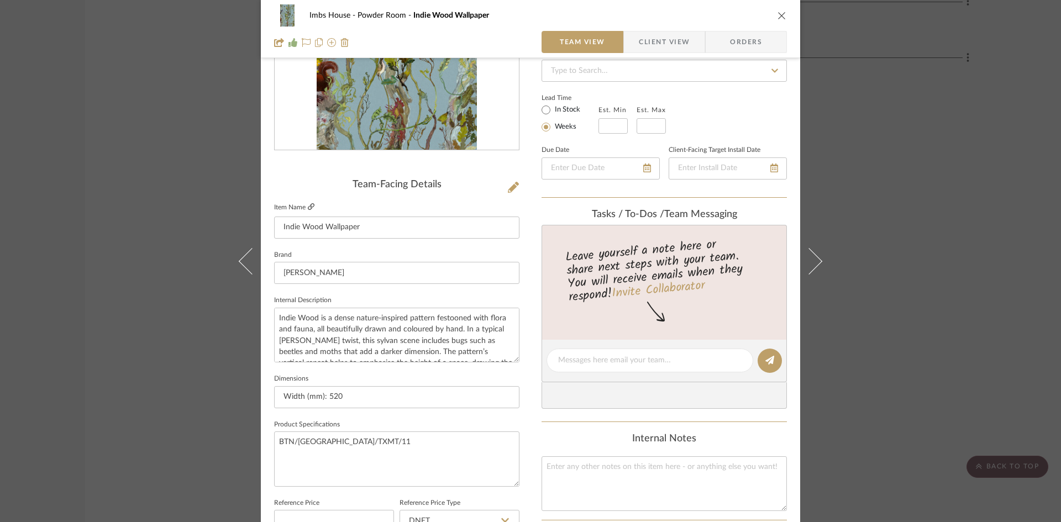
click at [308, 204] on icon at bounding box center [311, 206] width 7 height 7
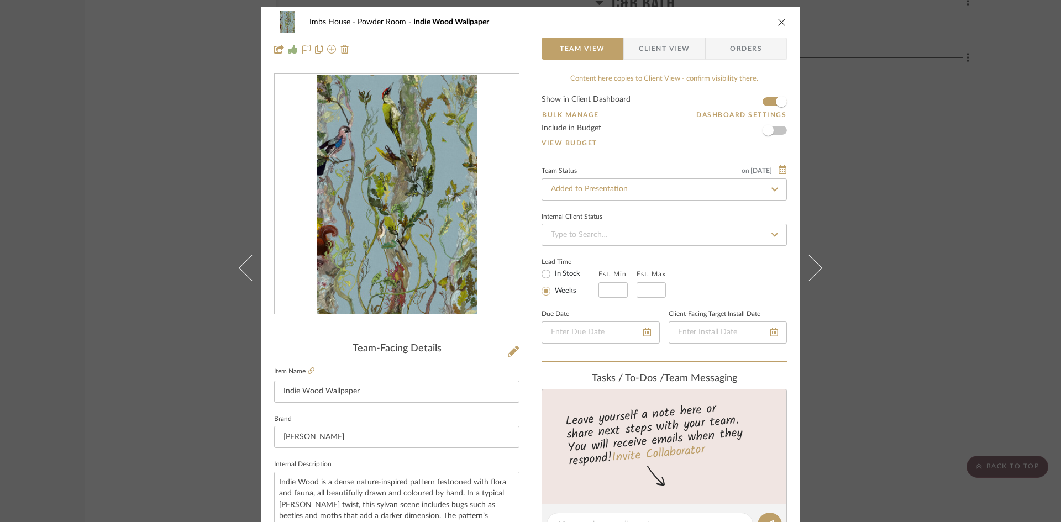
scroll to position [0, 0]
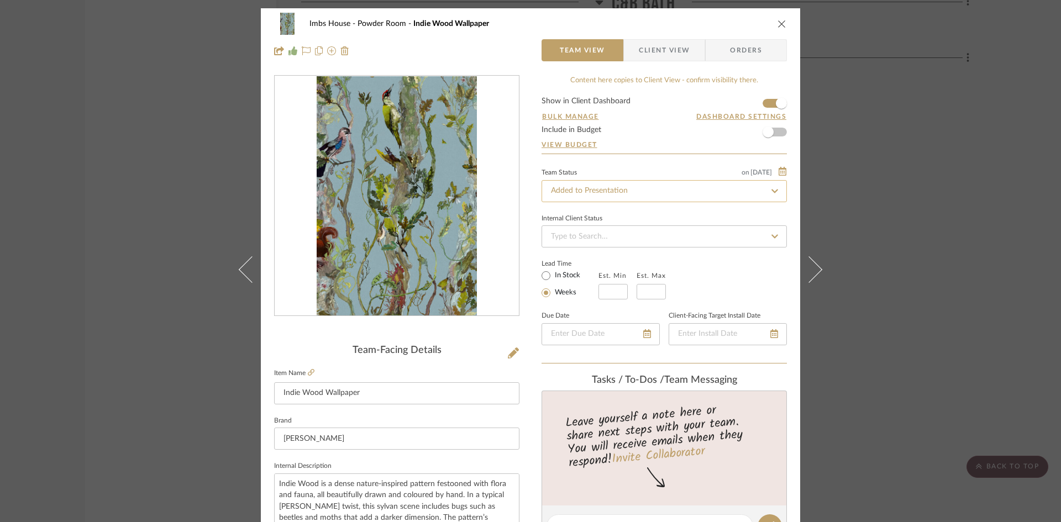
click at [651, 195] on input "Added to Presentation" at bounding box center [664, 191] width 245 height 22
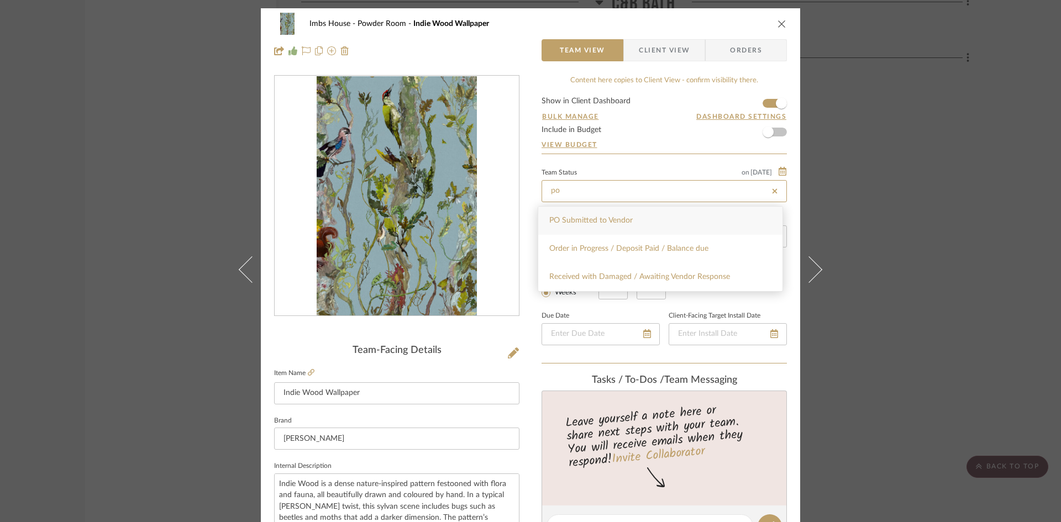
type input "po"
click at [625, 215] on div "PO Submitted to Vendor" at bounding box center [660, 221] width 244 height 28
type input "[DATE]"
type input "PO Submitted to Vendor"
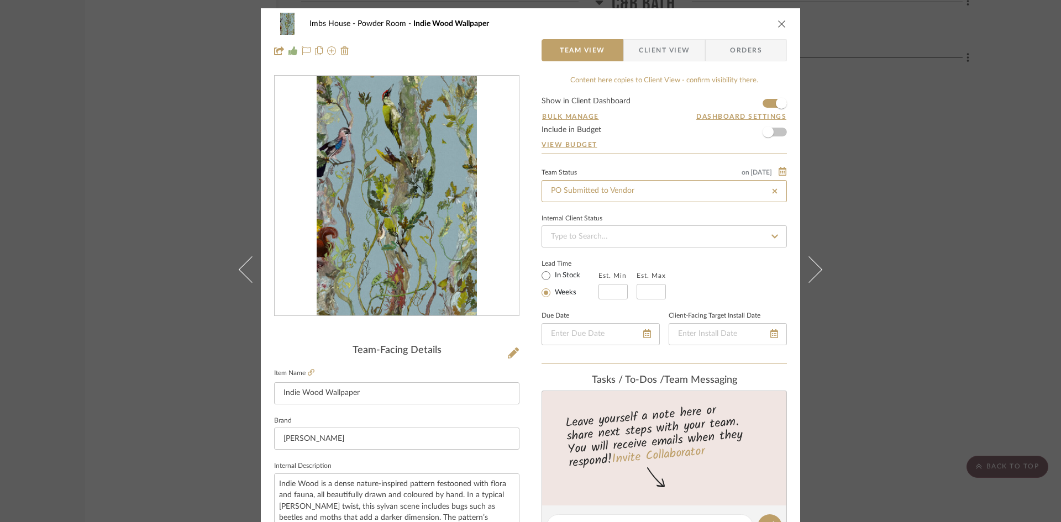
type input "[DATE]"
type input "PO Submitted to Vendor"
click at [778, 19] on icon "close" at bounding box center [782, 23] width 9 height 9
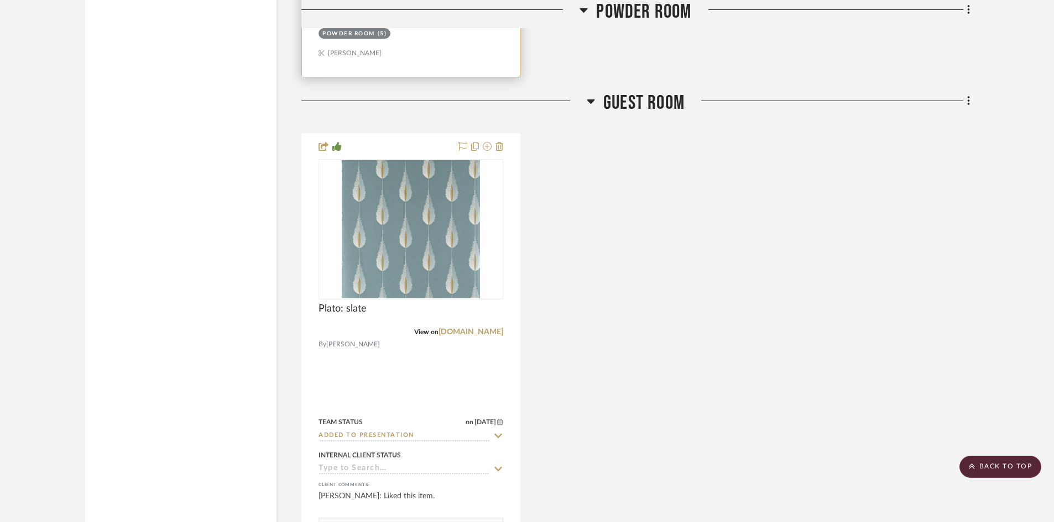
scroll to position [4589, 0]
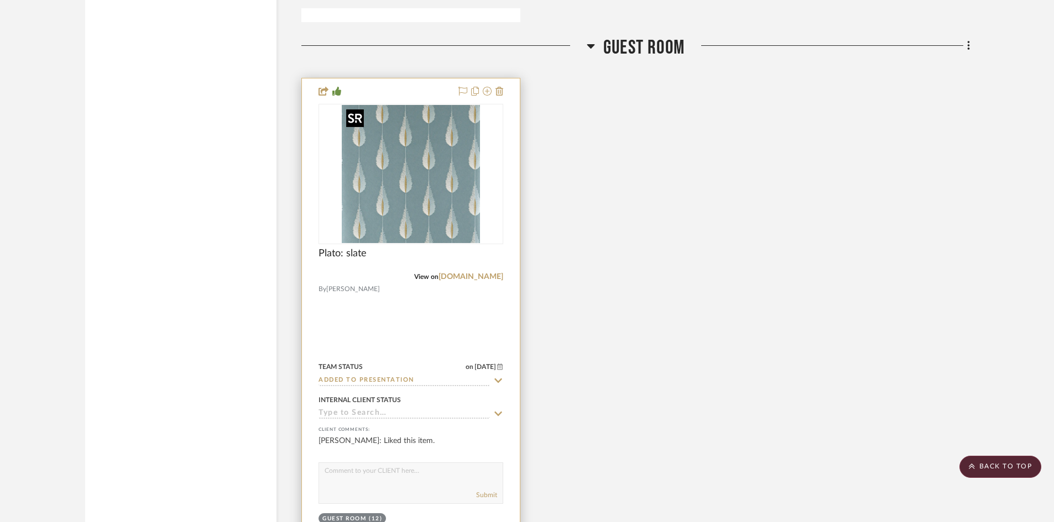
click at [435, 216] on img "0" at bounding box center [411, 174] width 138 height 138
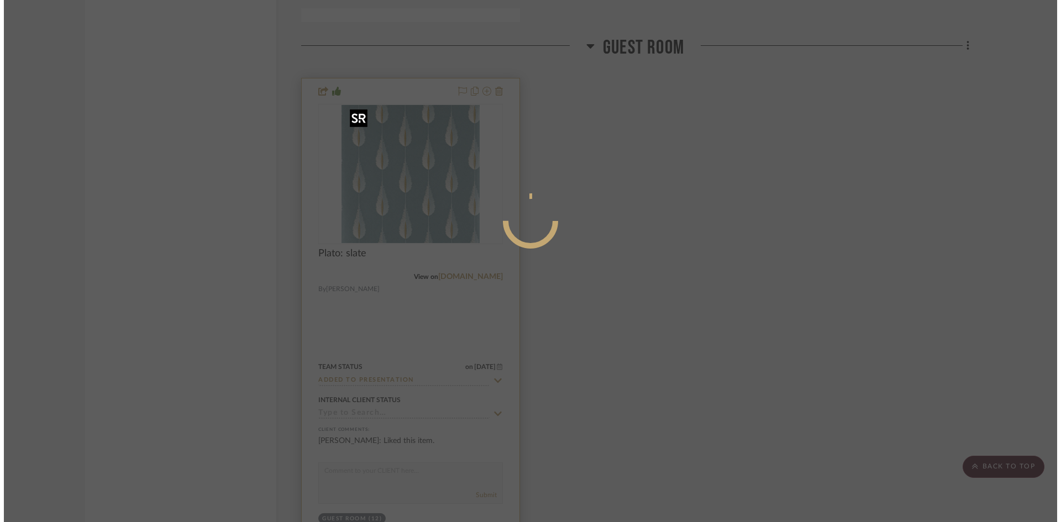
scroll to position [0, 0]
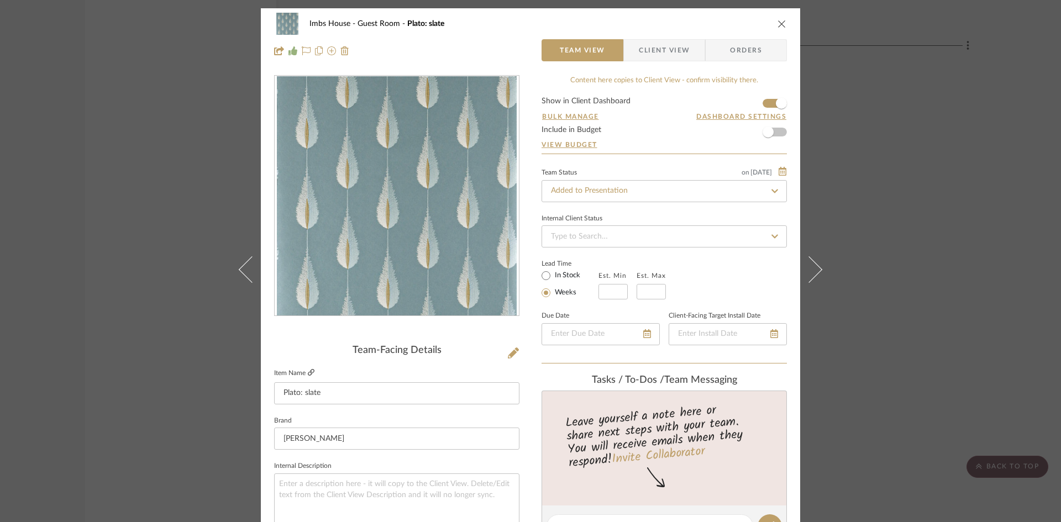
click at [308, 372] on icon at bounding box center [311, 372] width 7 height 7
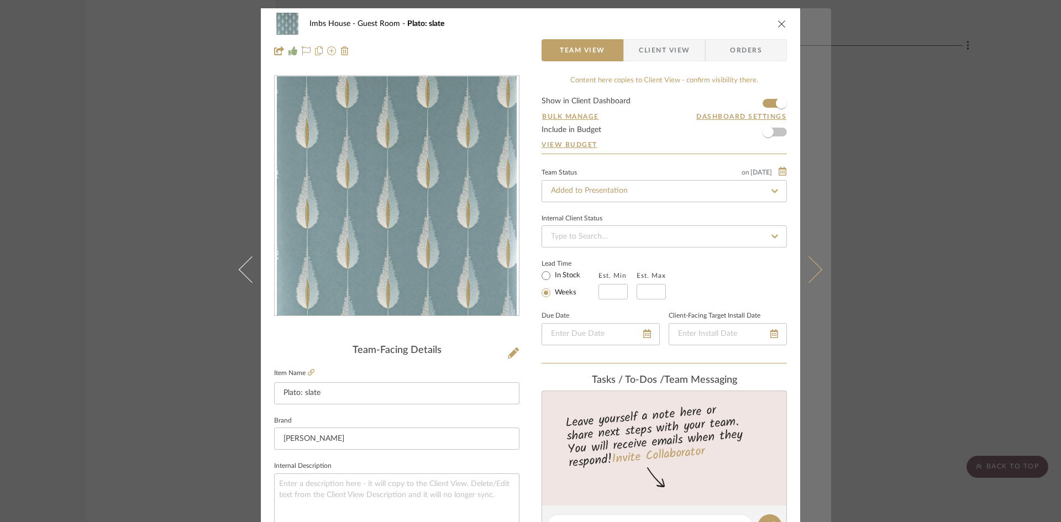
click at [808, 272] on icon at bounding box center [809, 269] width 27 height 27
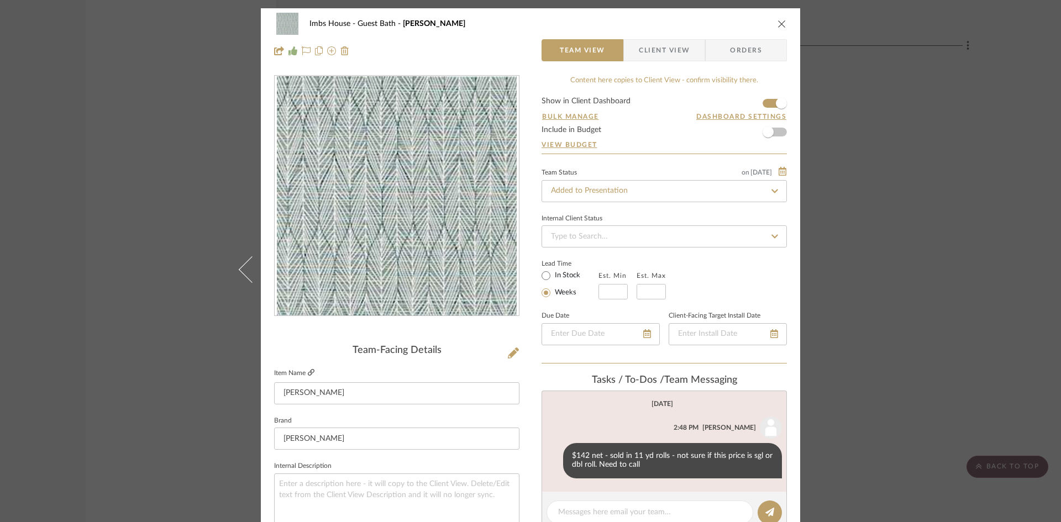
click at [308, 370] on icon at bounding box center [311, 372] width 7 height 7
click at [637, 192] on input "Added to Presentation" at bounding box center [664, 191] width 245 height 22
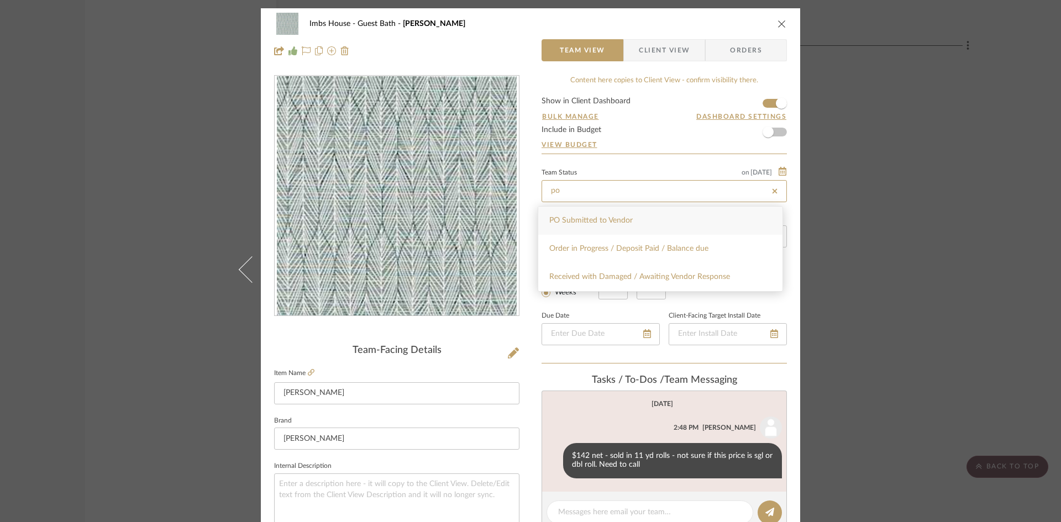
type input "po"
click at [630, 220] on span "PO Submitted to Vendor" at bounding box center [591, 221] width 83 height 8
type input "[DATE]"
type input "PO Submitted to Vendor"
type input "[DATE]"
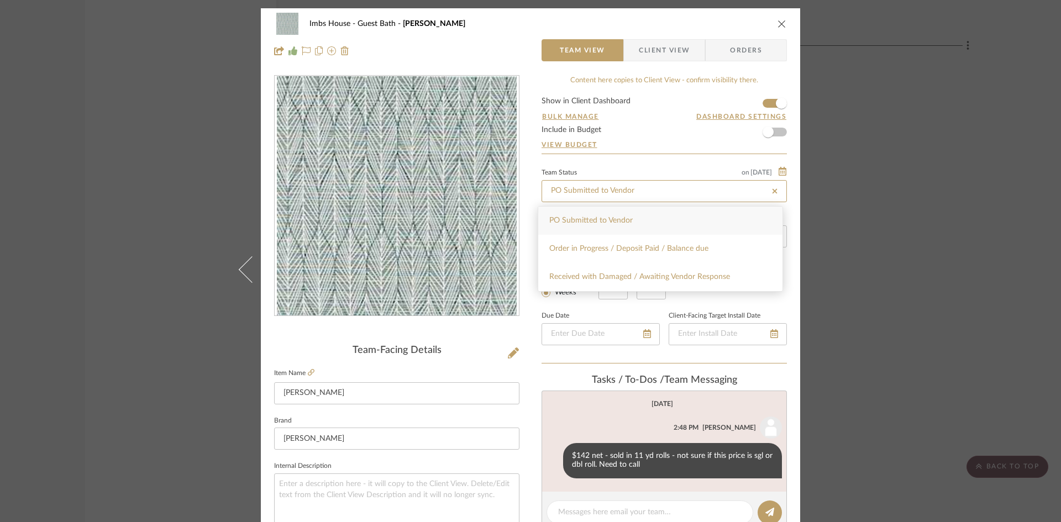
type input "PO Submitted to Vendor"
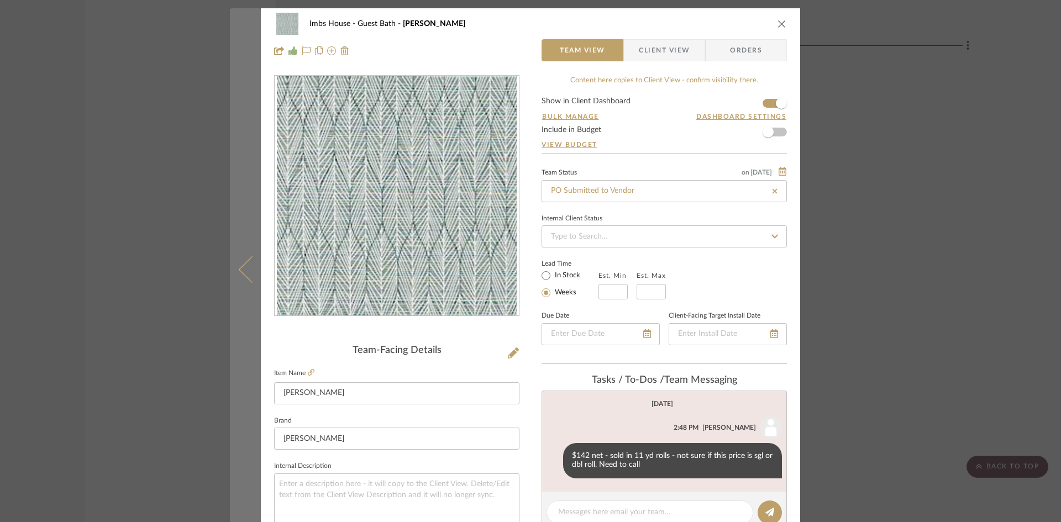
click at [241, 275] on icon at bounding box center [252, 269] width 27 height 27
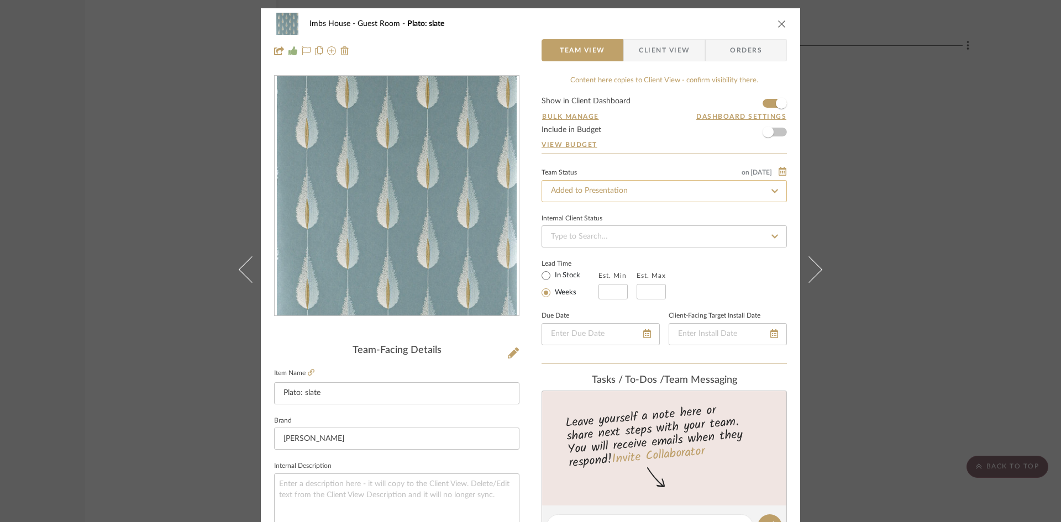
click at [631, 186] on input "Added to Presentation" at bounding box center [664, 191] width 245 height 22
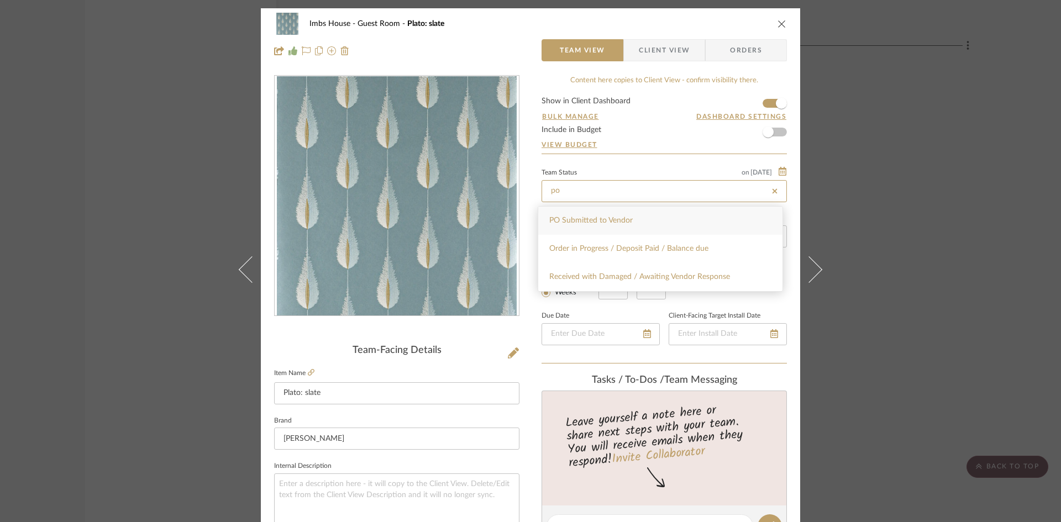
type input "po"
click at [620, 222] on span "PO Submitted to Vendor" at bounding box center [591, 221] width 83 height 8
type input "[DATE]"
type input "PO Submitted to Vendor"
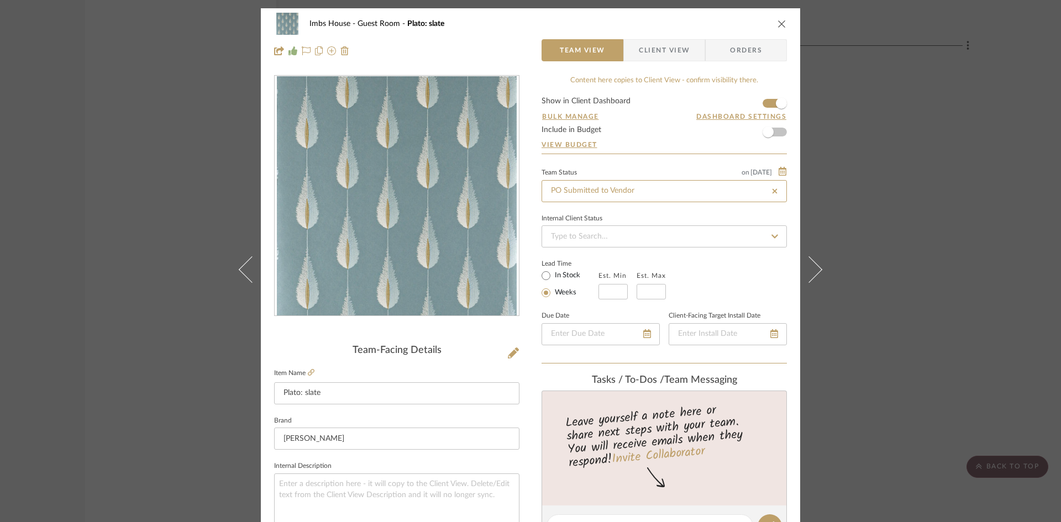
type input "[DATE]"
type input "PO Submitted to Vendor"
